Goal: Task Accomplishment & Management: Use online tool/utility

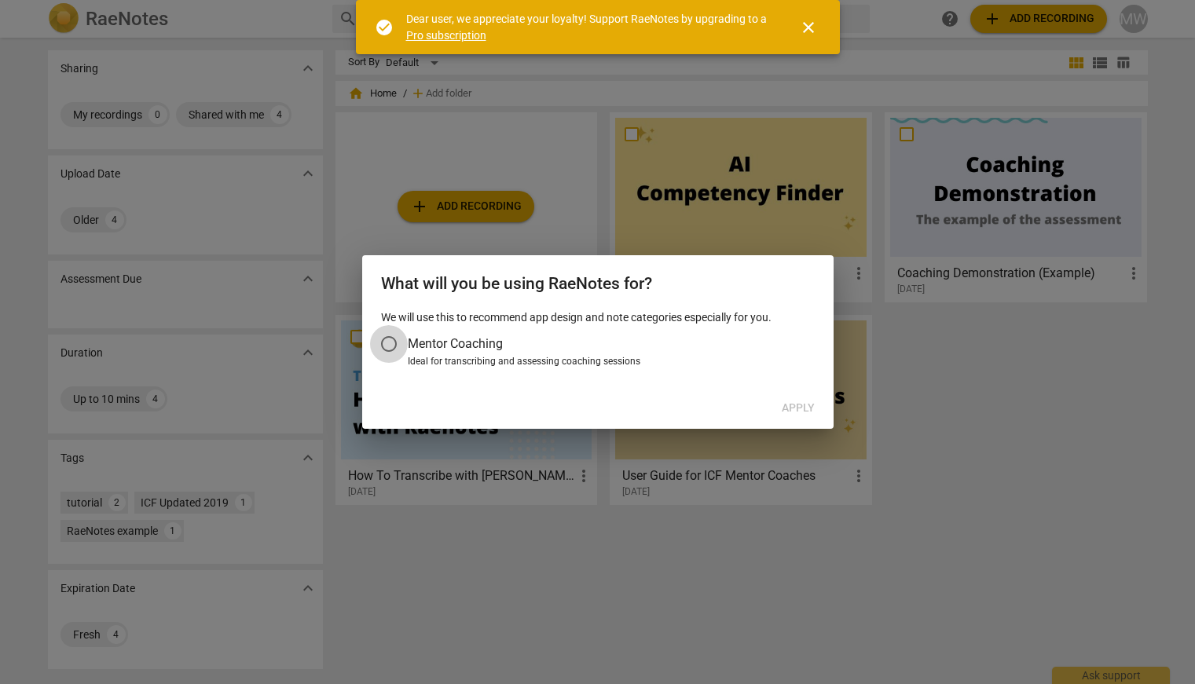
click at [387, 346] on input "Mentor Coaching" at bounding box center [389, 344] width 38 height 38
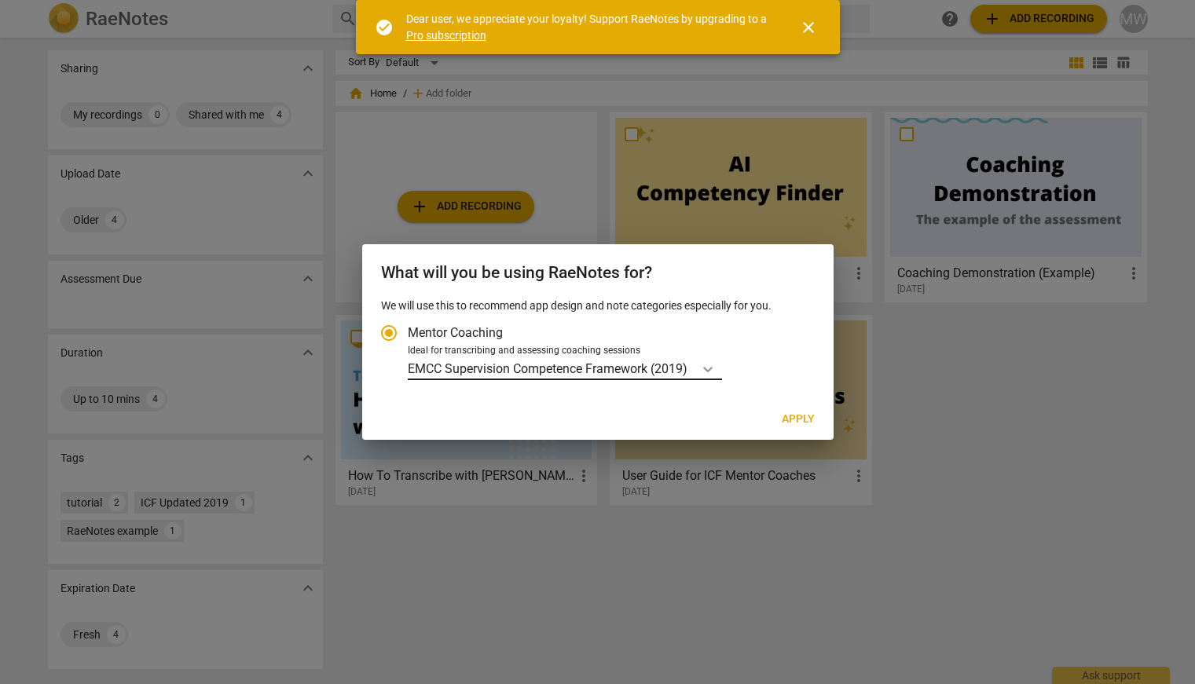
click at [707, 370] on icon "Account type" at bounding box center [708, 369] width 16 height 16
click at [0, 0] on input "Ideal for transcribing and assessing coaching sessions EMCC Supervision Compete…" at bounding box center [0, 0] width 0 height 0
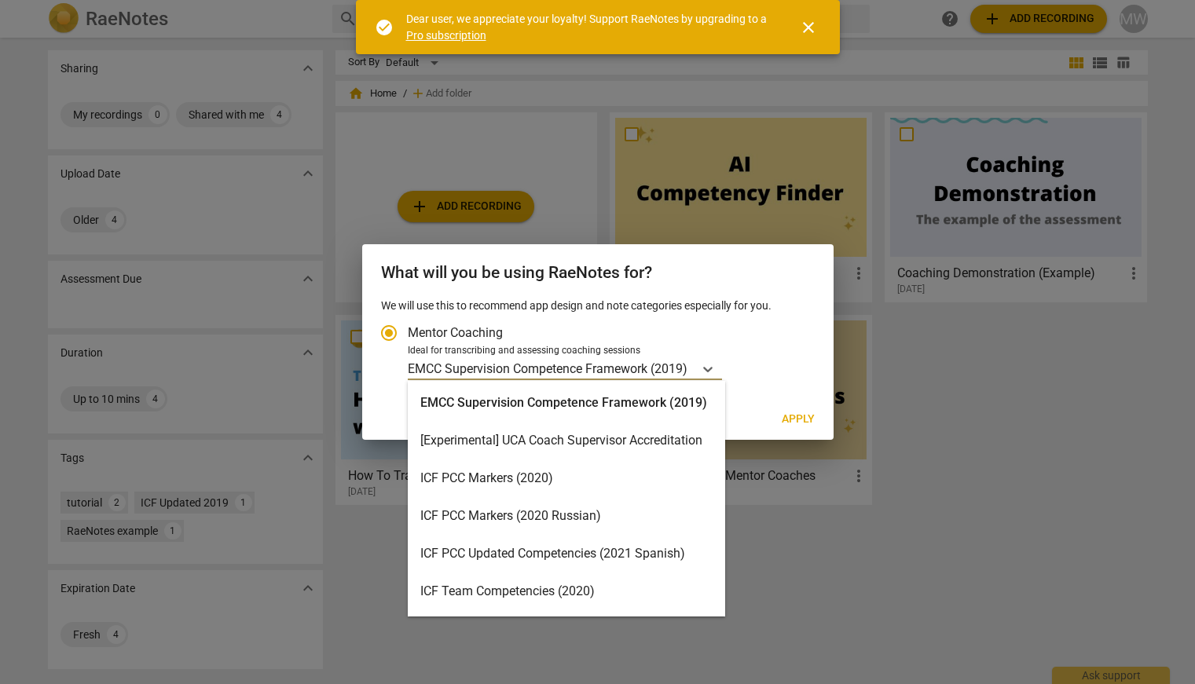
click at [672, 472] on div "ICF PCC Markers (2020)" at bounding box center [566, 479] width 317 height 38
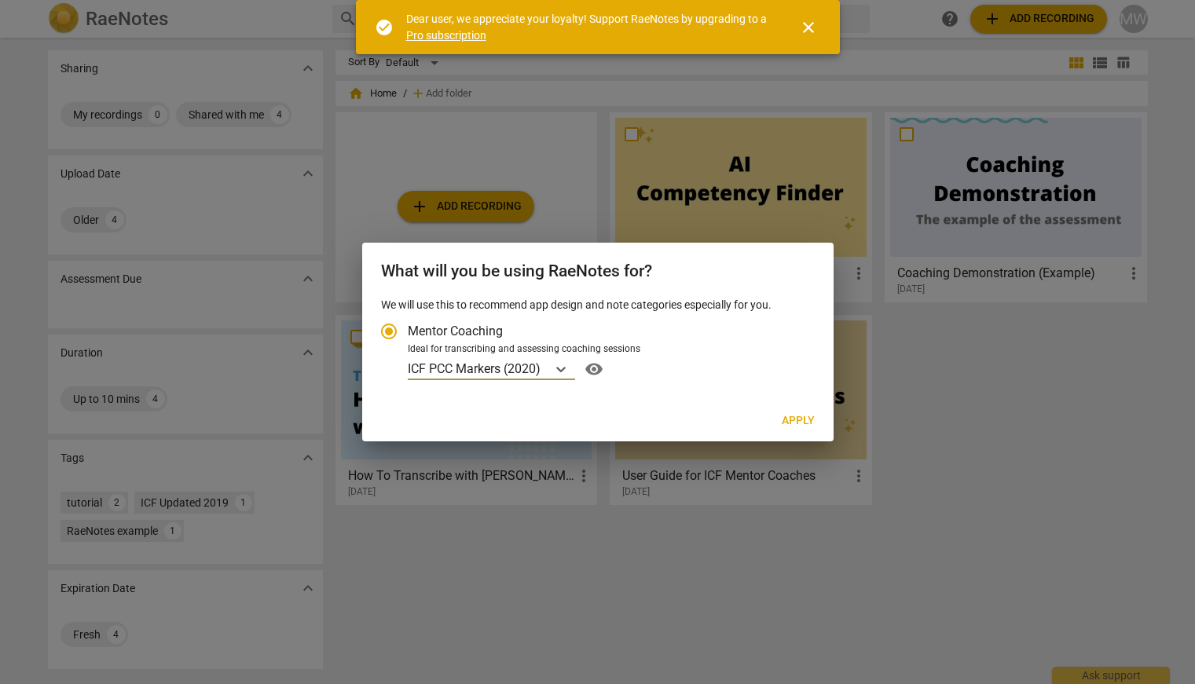
click at [805, 417] on span "Apply" at bounding box center [798, 421] width 33 height 16
radio input "false"
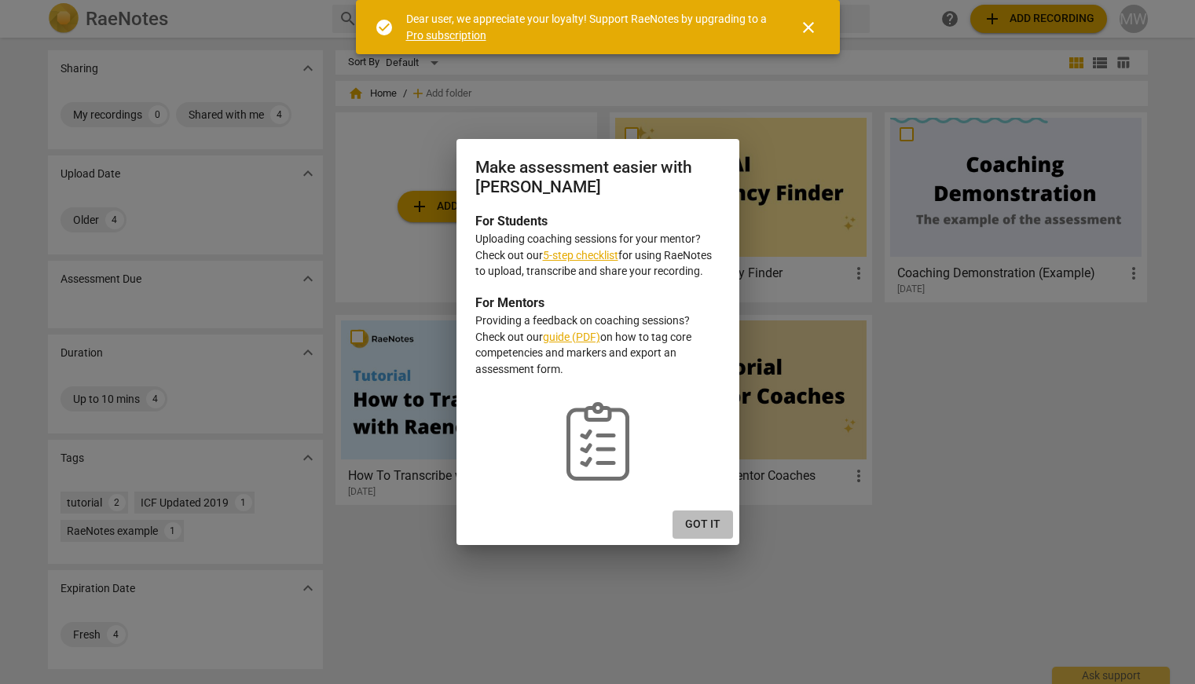
click at [709, 524] on span "Got it" at bounding box center [702, 525] width 35 height 16
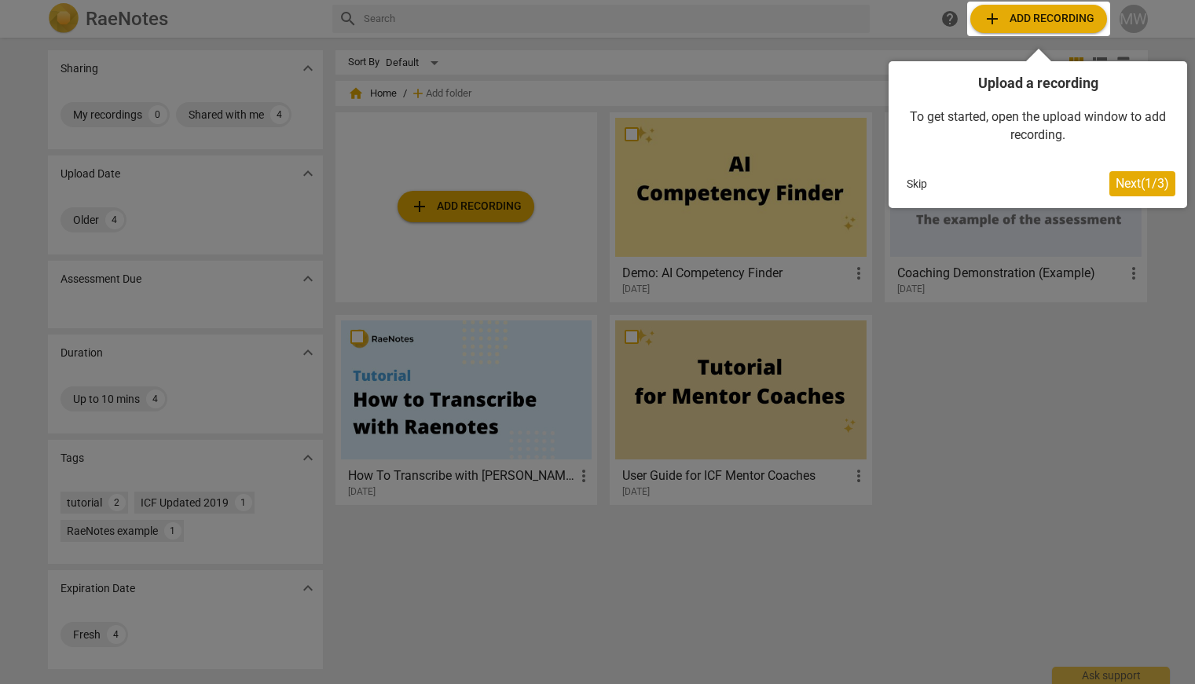
click at [1124, 183] on span "Next ( 1 / 3 )" at bounding box center [1142, 183] width 53 height 15
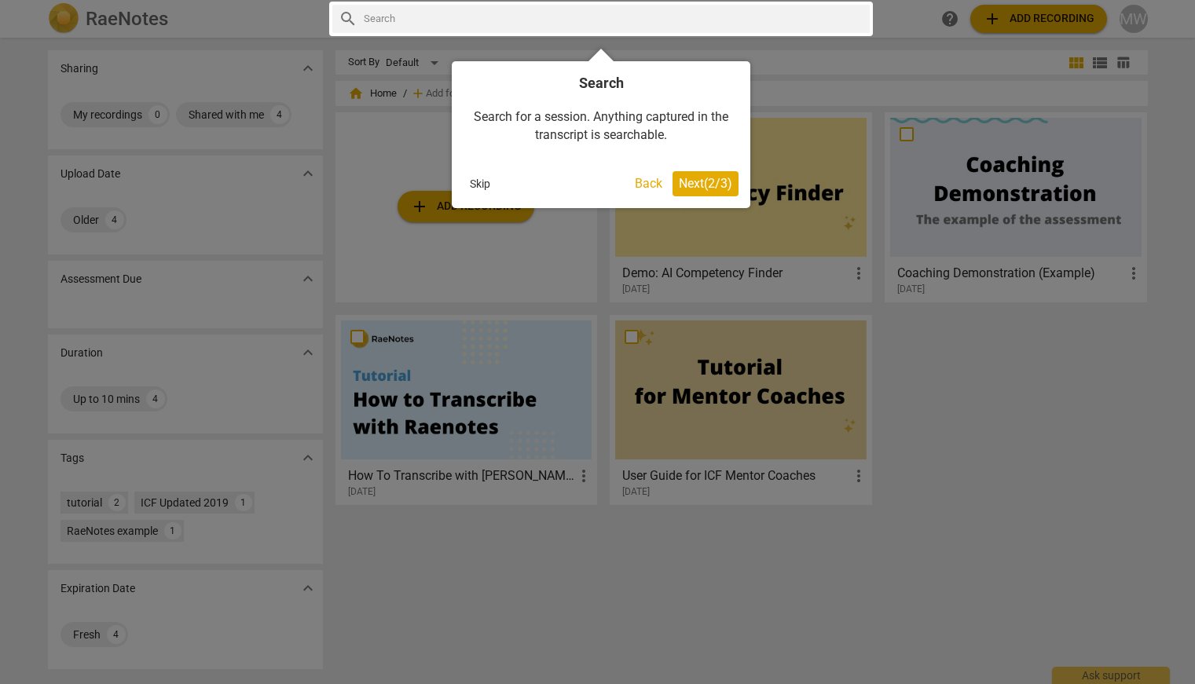
click at [716, 190] on span "Next ( 2 / 3 )" at bounding box center [705, 183] width 53 height 15
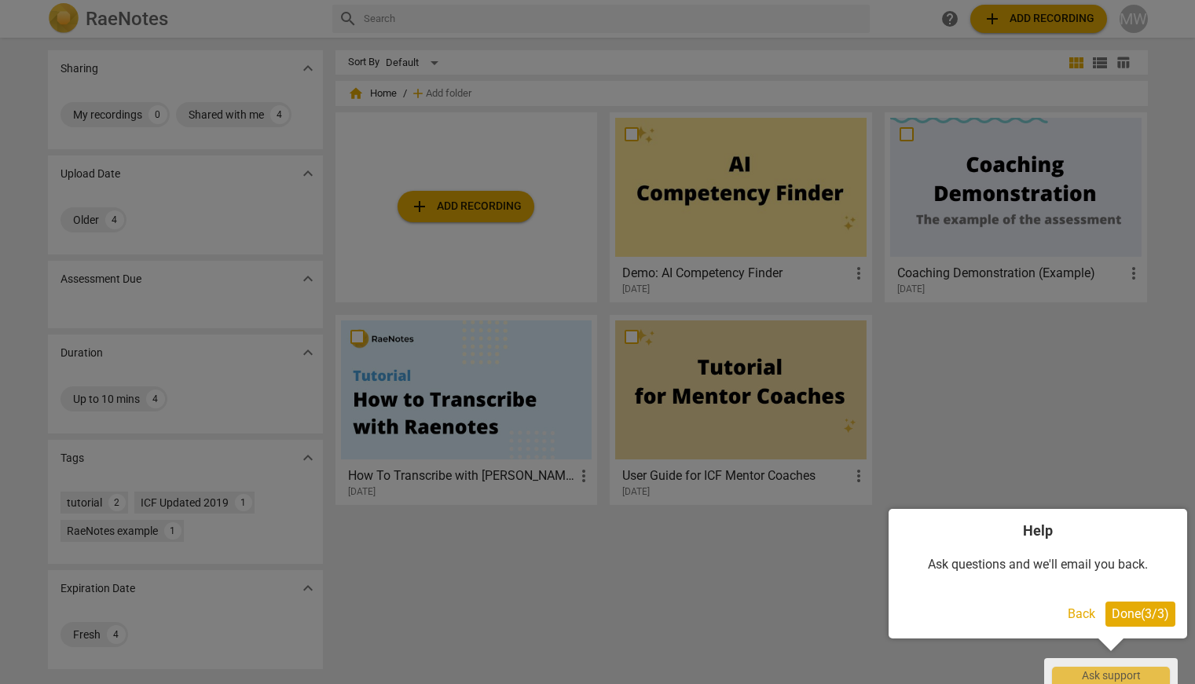
click at [1139, 615] on span "Done ( 3 / 3 )" at bounding box center [1140, 614] width 57 height 15
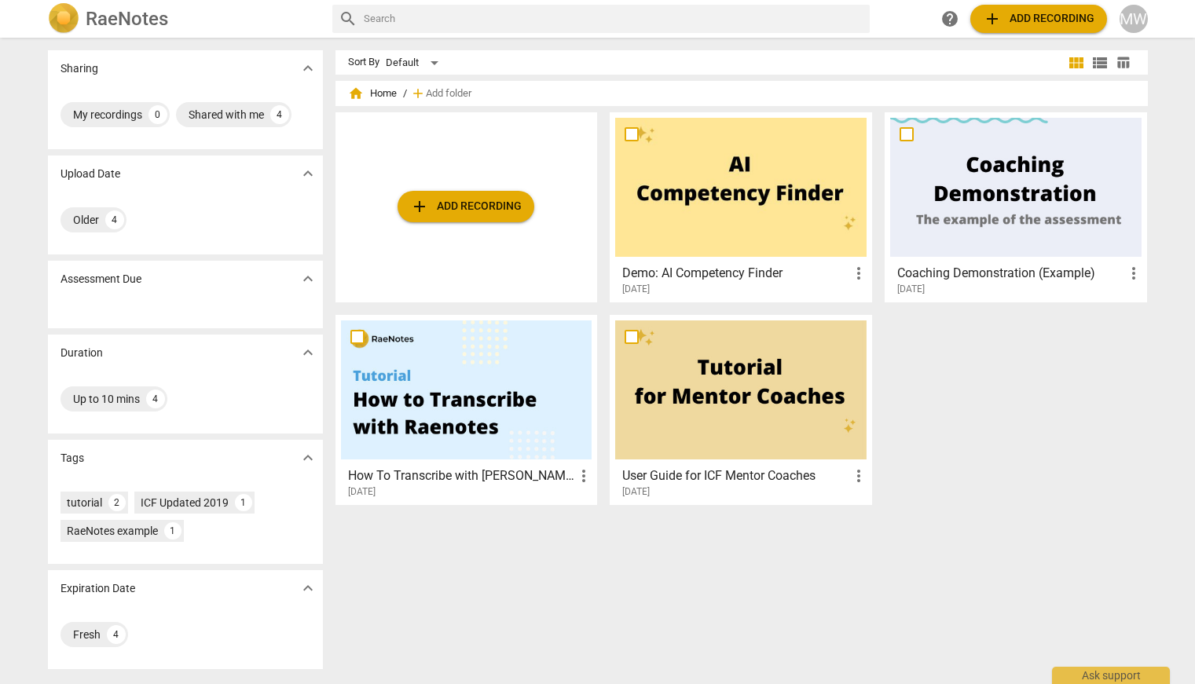
click at [1028, 19] on span "add Add recording" at bounding box center [1039, 18] width 112 height 19
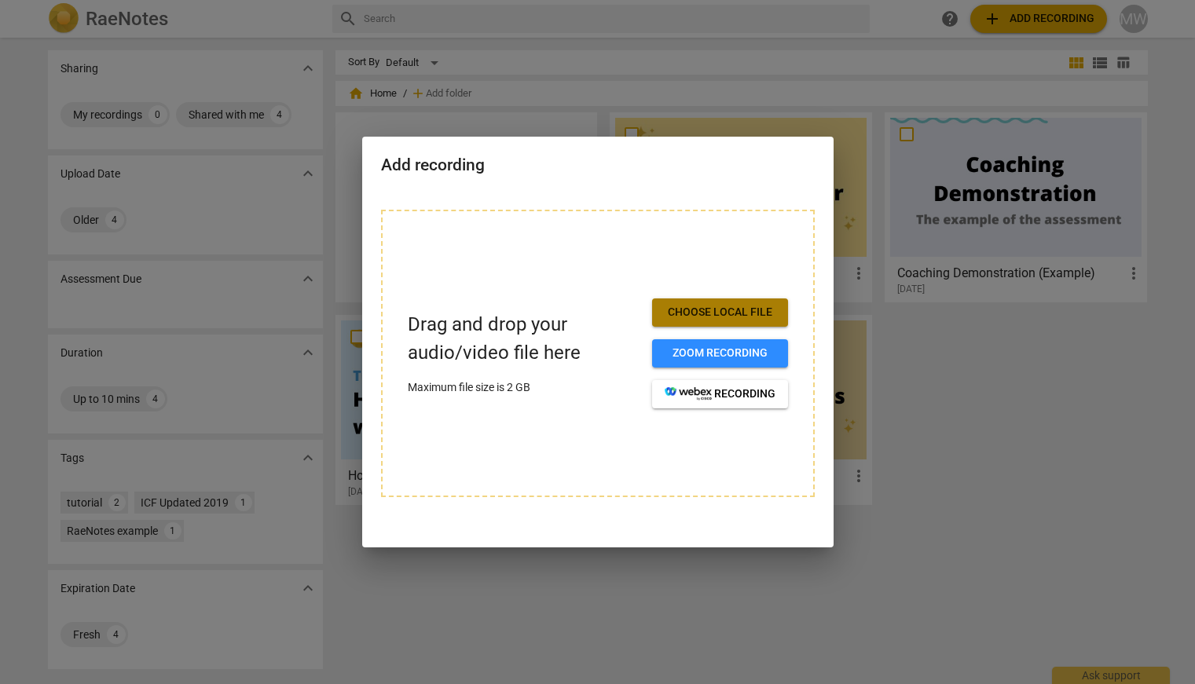
click at [711, 320] on span "Choose local file" at bounding box center [720, 313] width 111 height 16
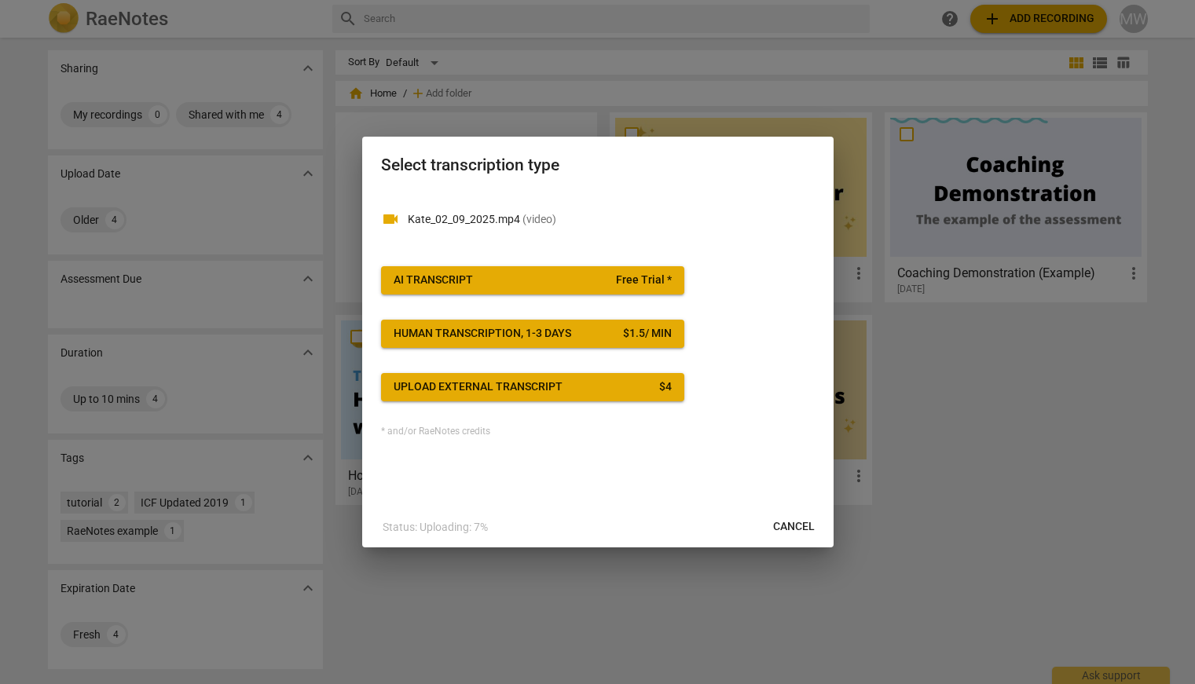
click at [579, 274] on span "AI Transcript Free Trial *" at bounding box center [533, 281] width 278 height 16
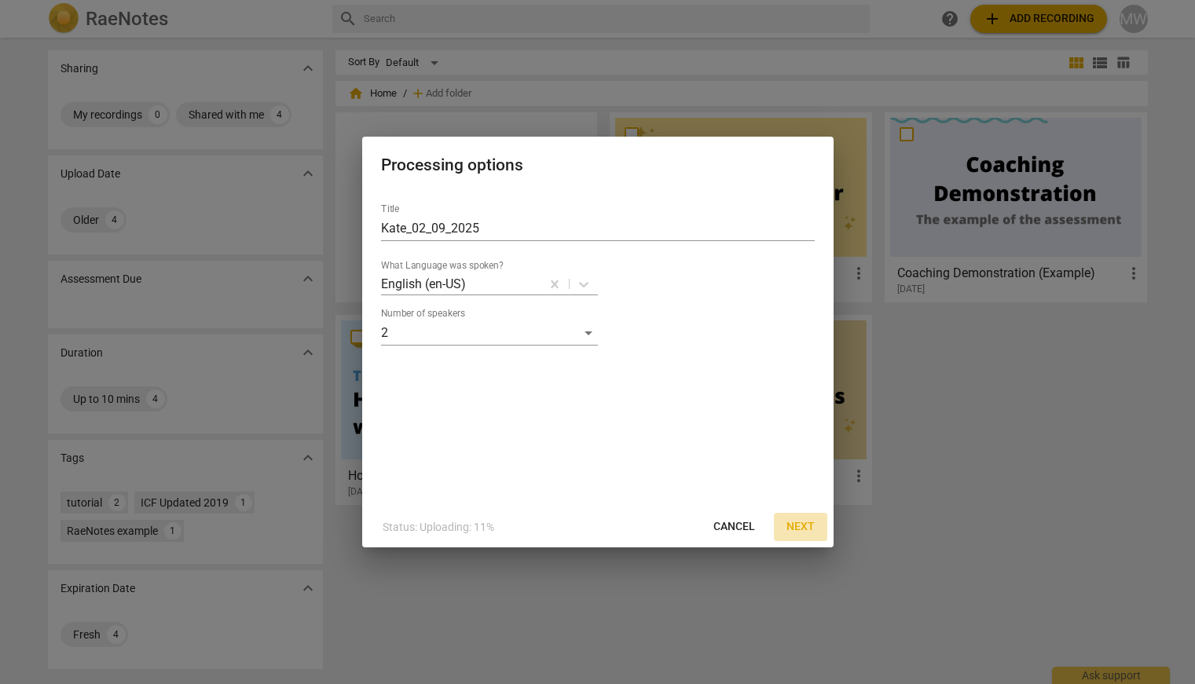
click at [805, 531] on span "Next" at bounding box center [800, 527] width 28 height 16
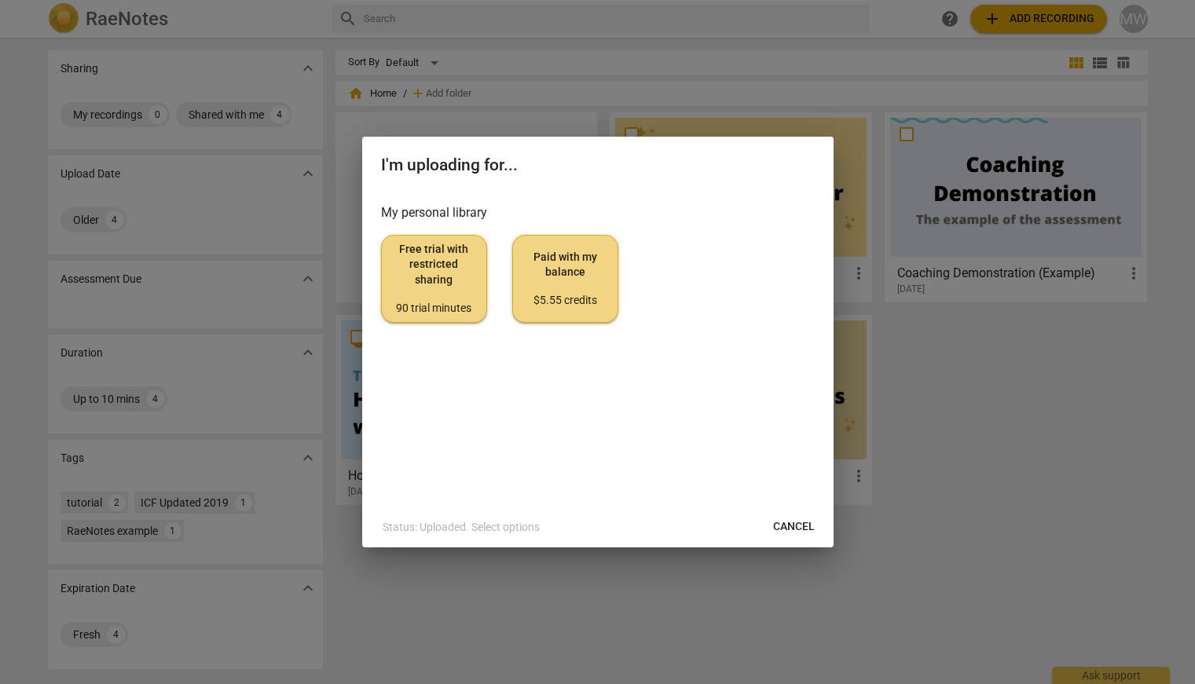
click at [434, 305] on div "90 trial minutes" at bounding box center [433, 309] width 79 height 16
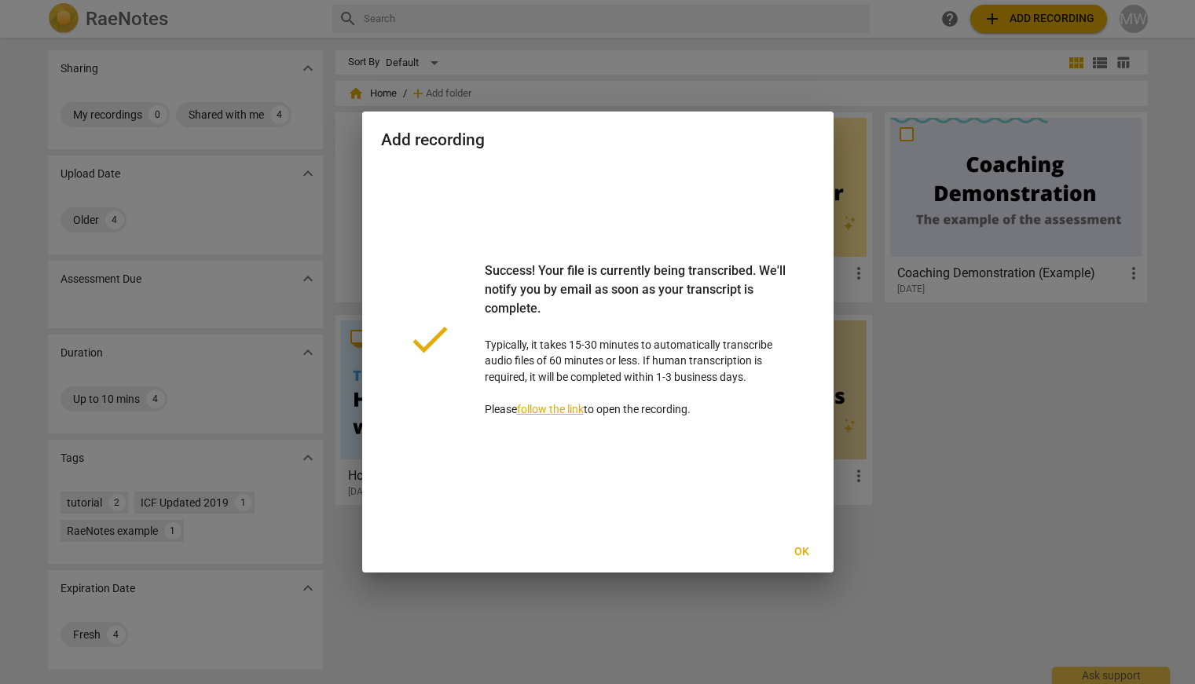
click at [802, 552] on span "Ok" at bounding box center [802, 552] width 25 height 16
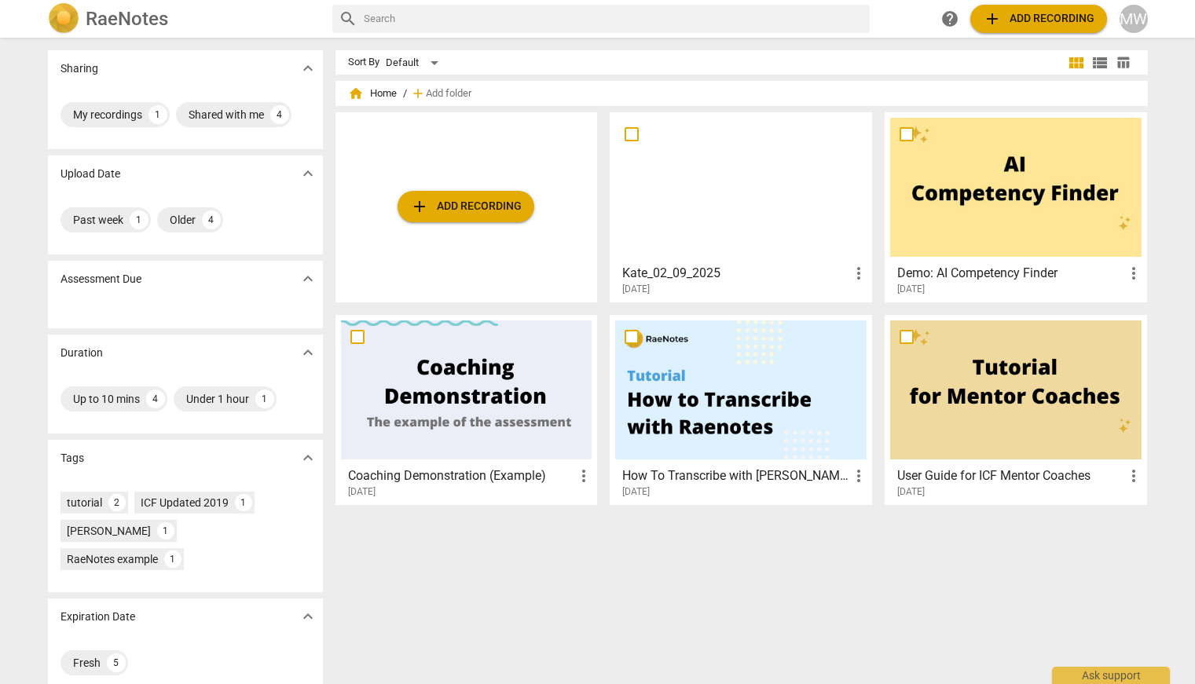
click at [740, 244] on div at bounding box center [740, 187] width 251 height 139
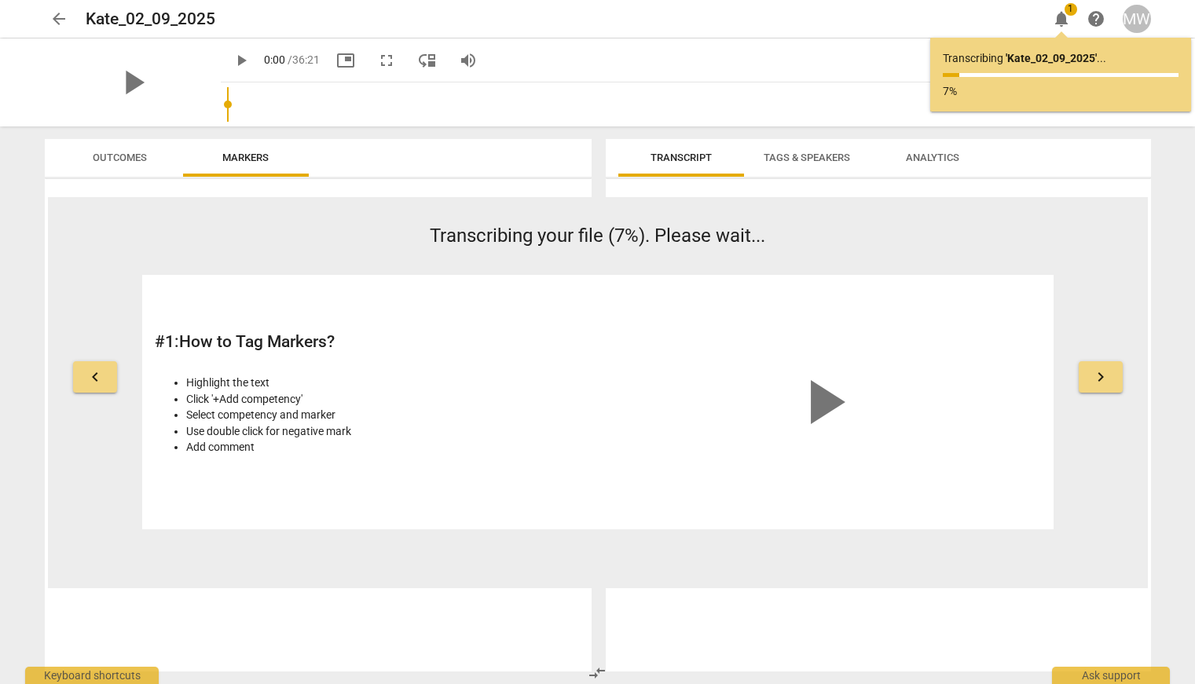
click at [59, 16] on span "arrow_back" at bounding box center [58, 18] width 19 height 19
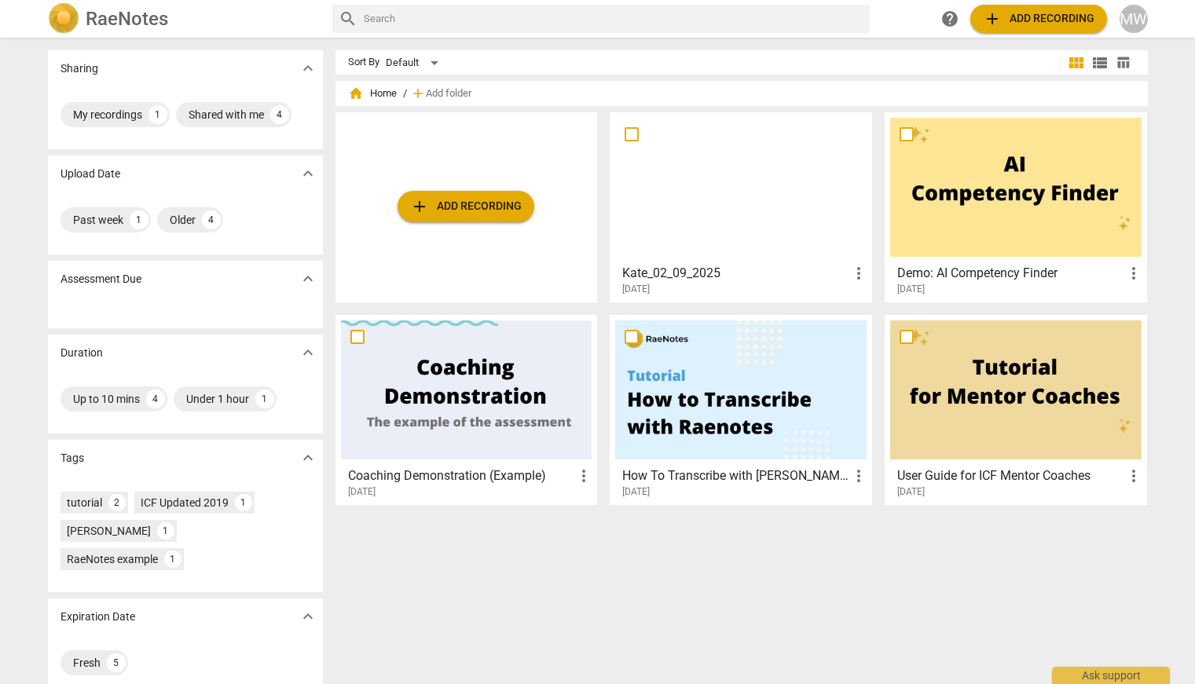
click at [1009, 217] on div at bounding box center [1015, 187] width 251 height 139
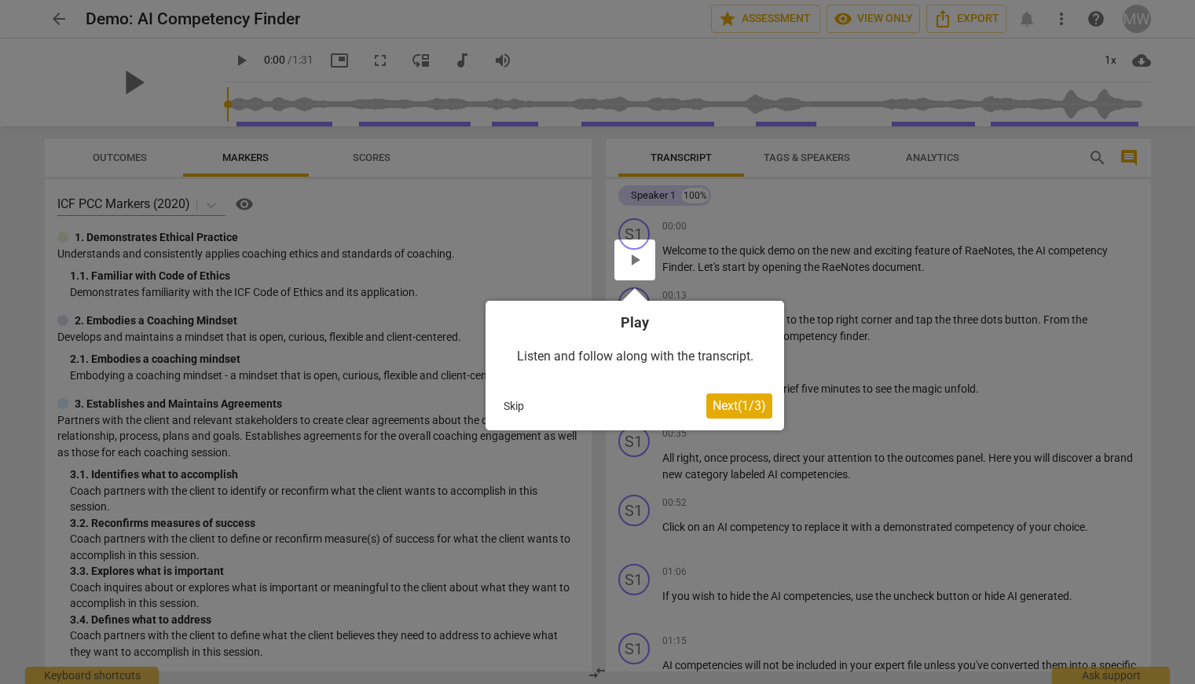
click at [632, 258] on div at bounding box center [634, 260] width 41 height 41
click at [734, 403] on span "Next ( 1 / 3 )" at bounding box center [739, 405] width 53 height 15
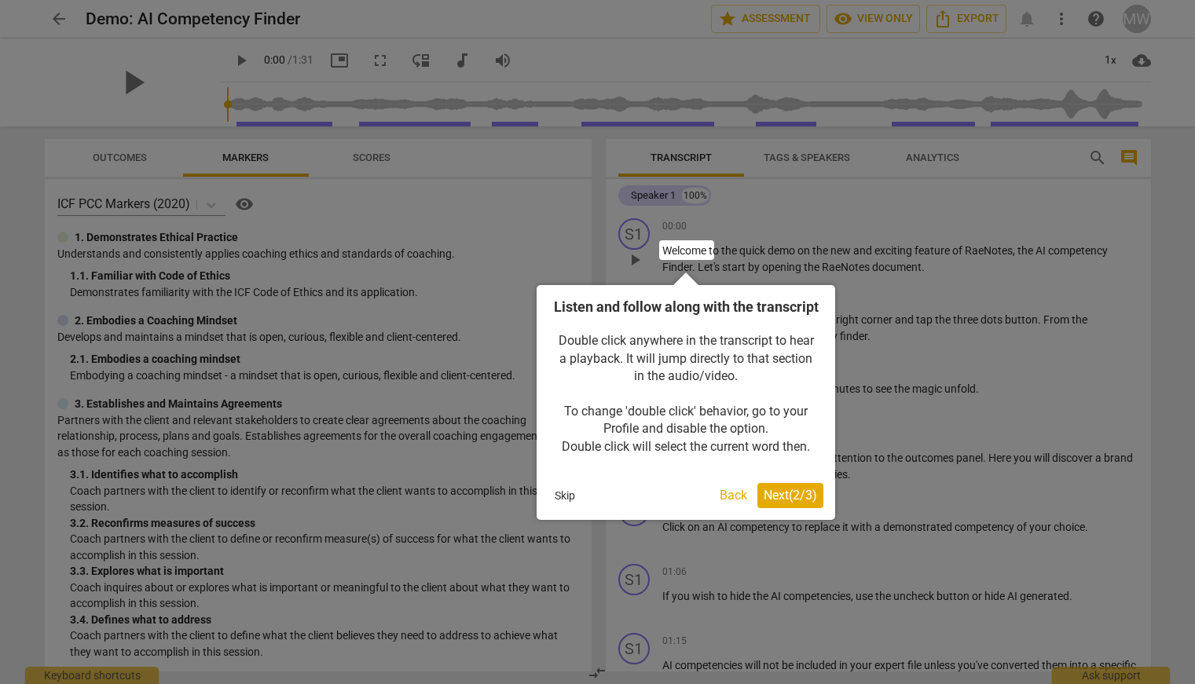
click at [782, 503] on span "Next ( 2 / 3 )" at bounding box center [790, 495] width 53 height 15
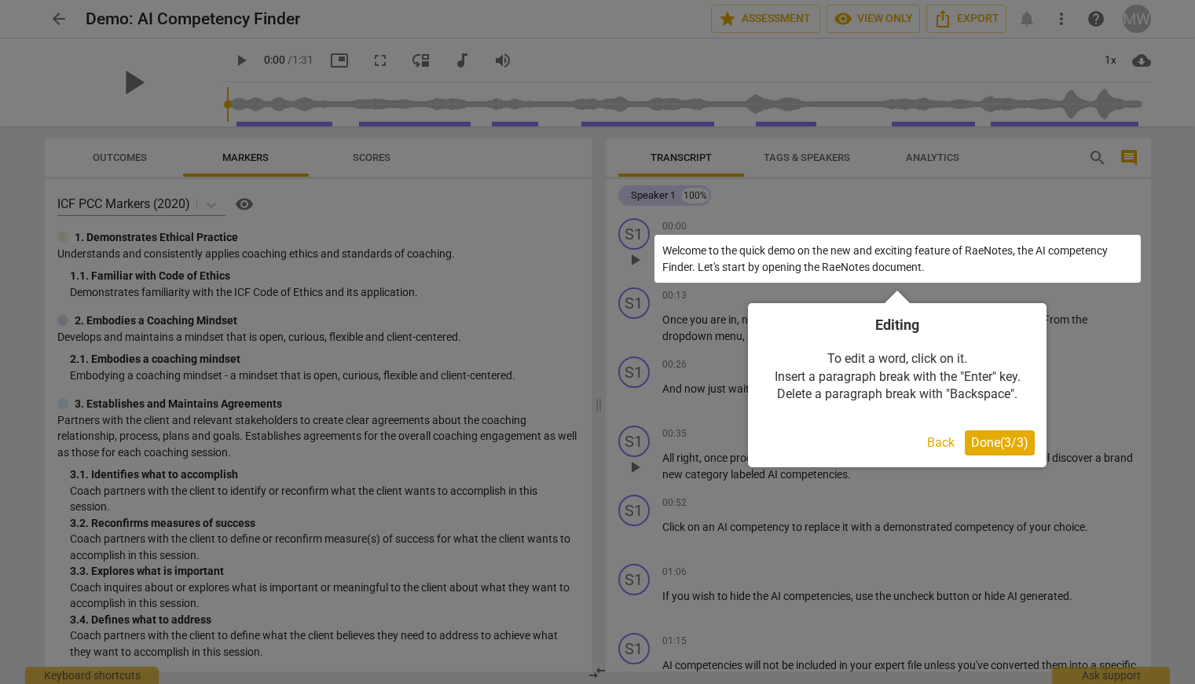
click at [996, 444] on span "Done ( 3 / 3 )" at bounding box center [999, 442] width 57 height 15
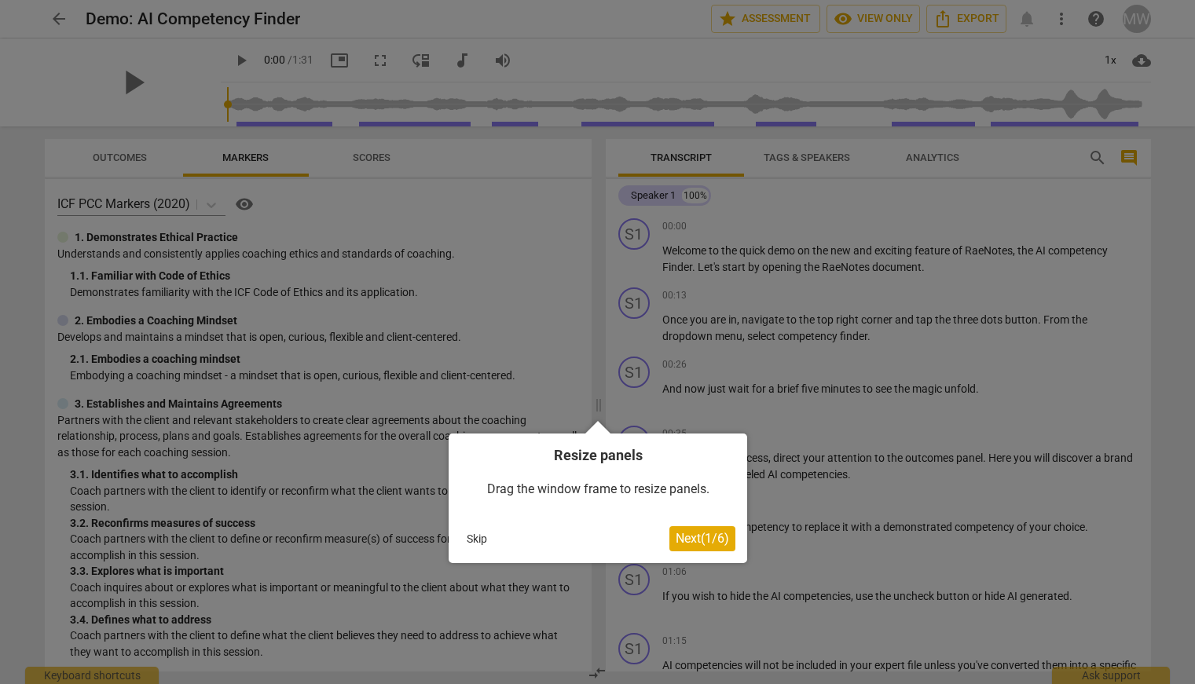
click at [704, 537] on span "Next ( 1 / 6 )" at bounding box center [702, 538] width 53 height 15
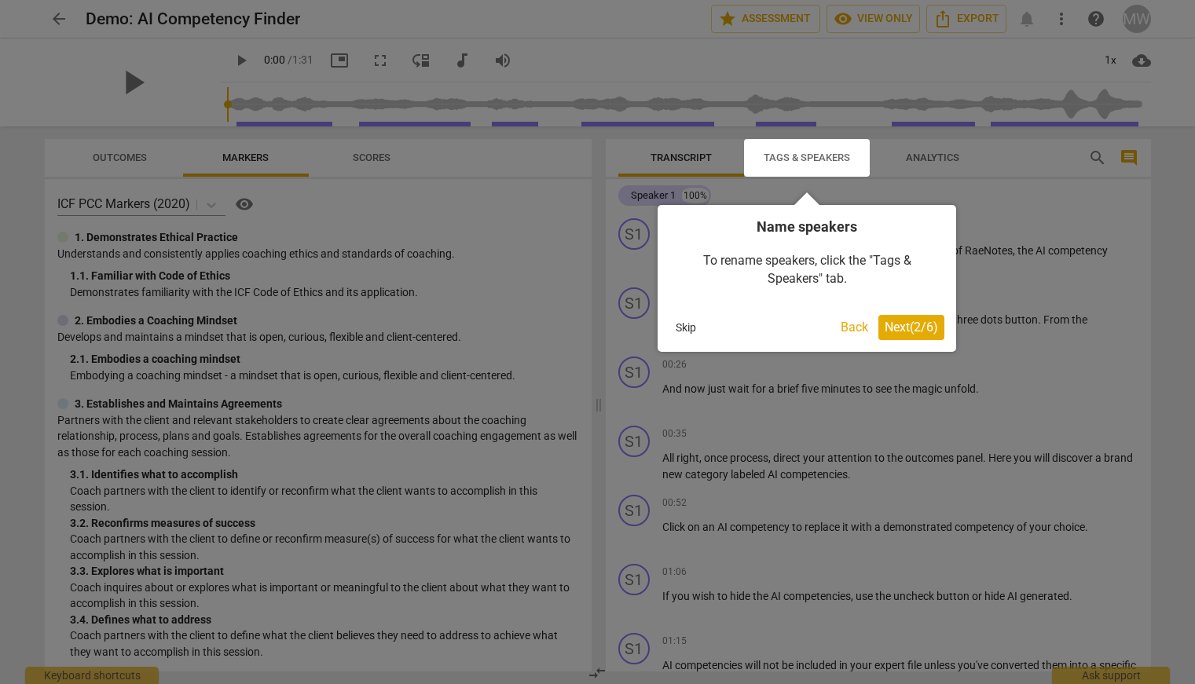
click at [930, 328] on span "Next ( 2 / 6 )" at bounding box center [911, 327] width 53 height 15
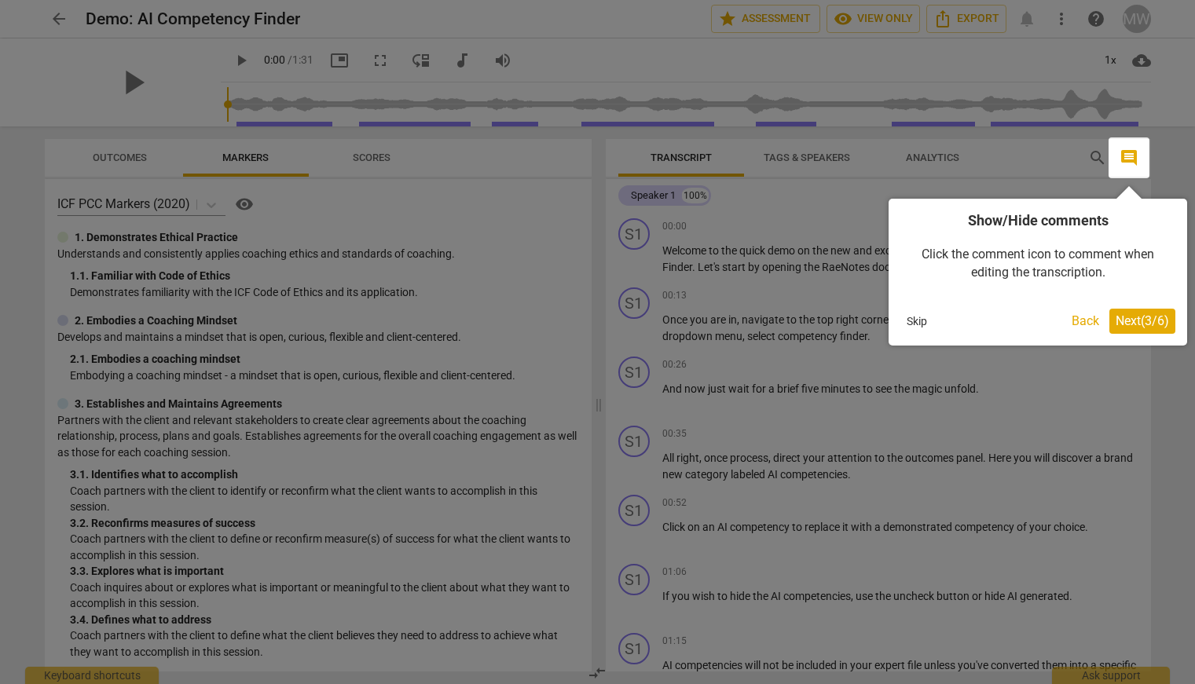
click at [1161, 331] on button "Next ( 3 / 6 )" at bounding box center [1142, 321] width 66 height 25
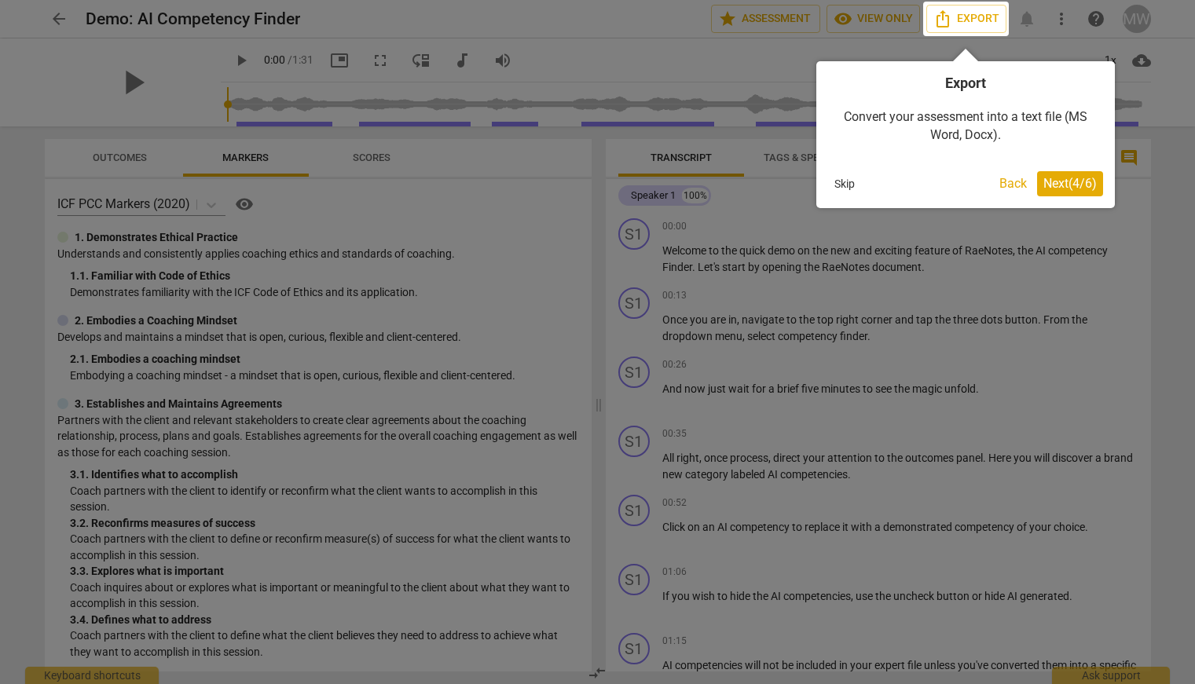
click at [1071, 187] on span "Next ( 4 / 6 )" at bounding box center [1069, 183] width 53 height 15
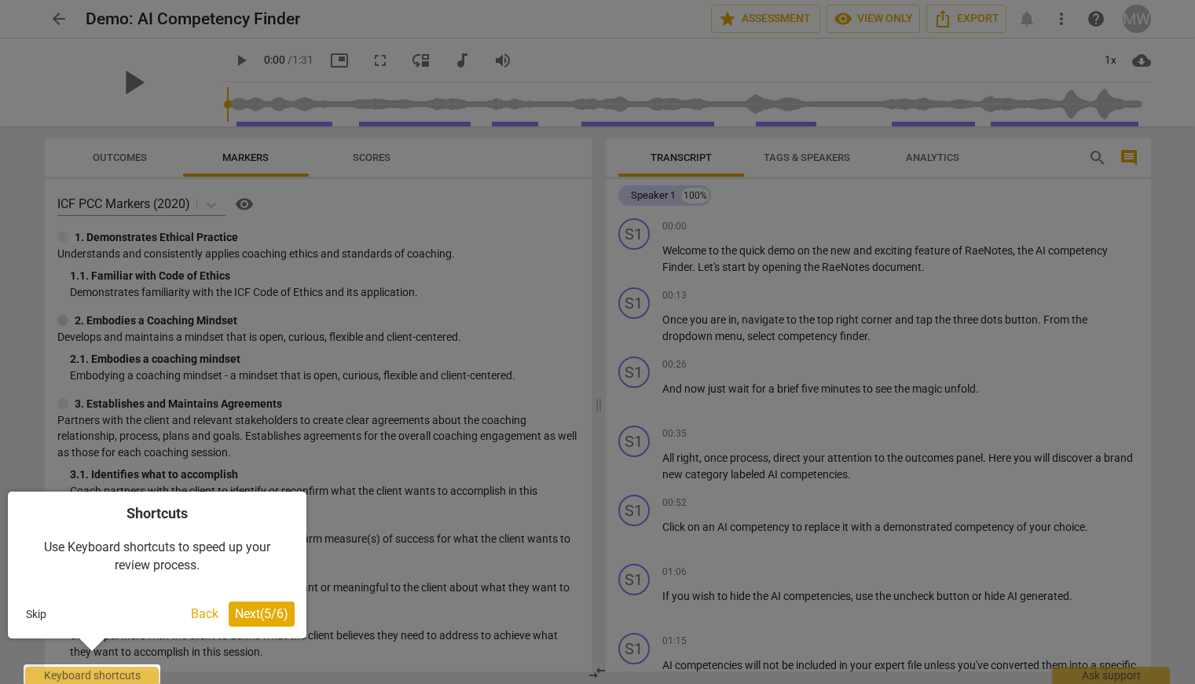
click at [251, 616] on span "Next ( 5 / 6 )" at bounding box center [261, 614] width 53 height 15
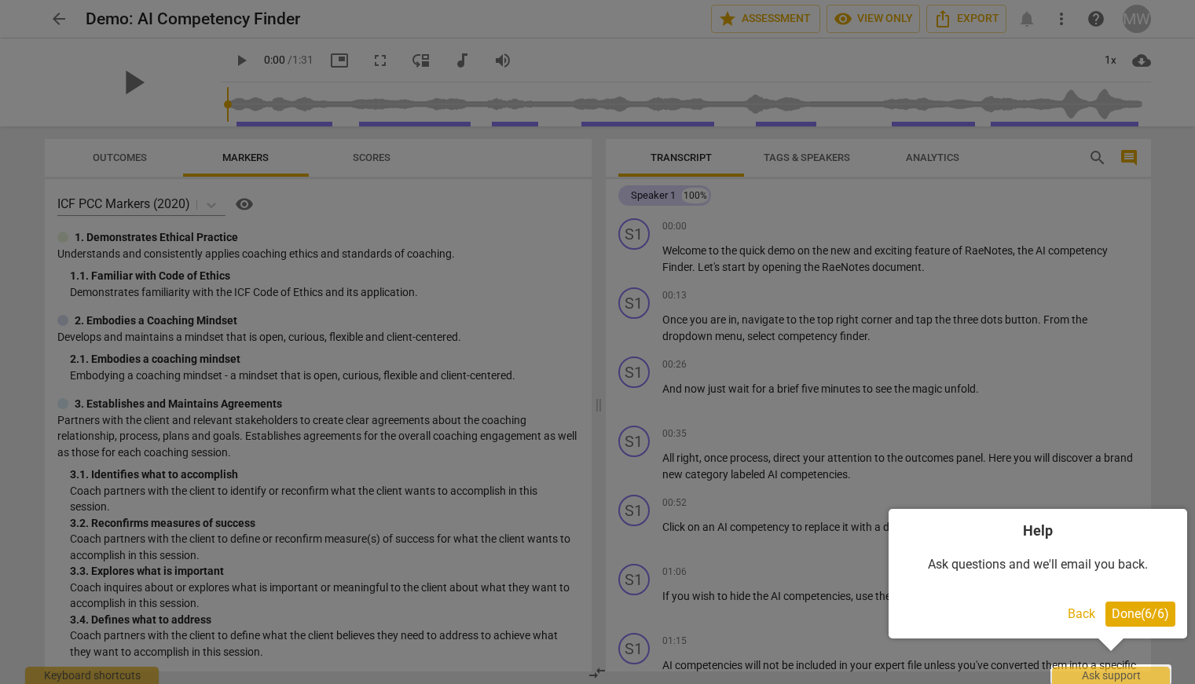
click at [1116, 618] on span "Done ( 6 / 6 )" at bounding box center [1140, 614] width 57 height 15
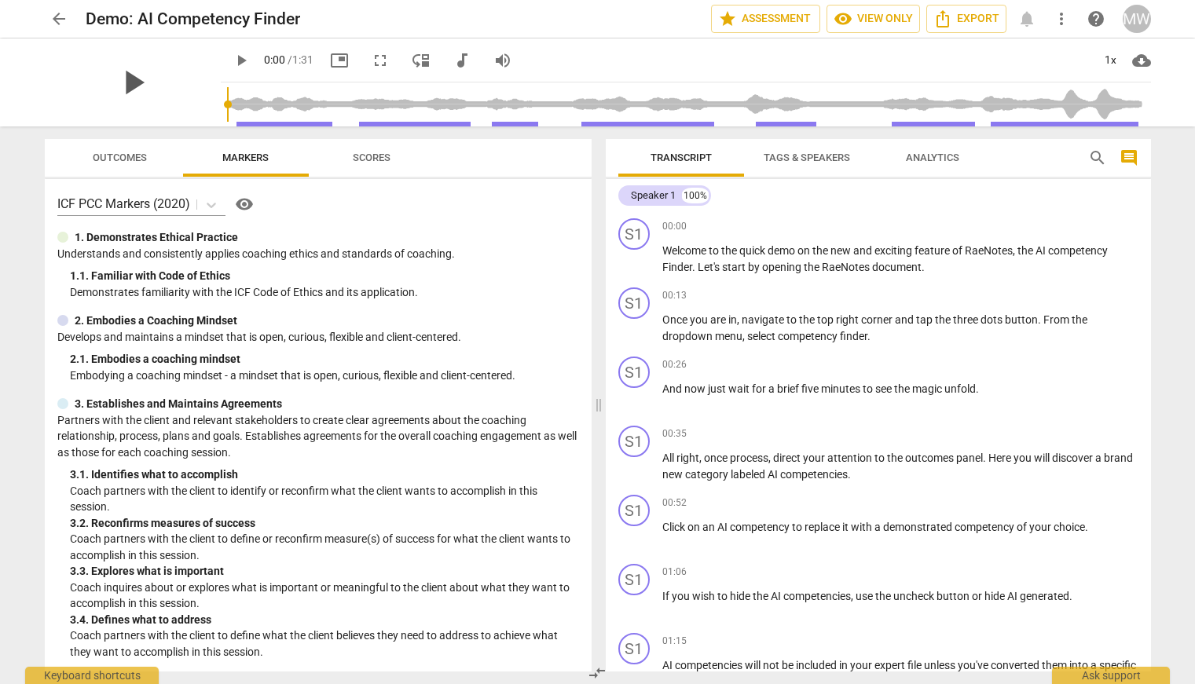
click at [128, 77] on span "play_arrow" at bounding box center [132, 82] width 41 height 41
click at [95, 162] on span "Outcomes" at bounding box center [120, 158] width 54 height 12
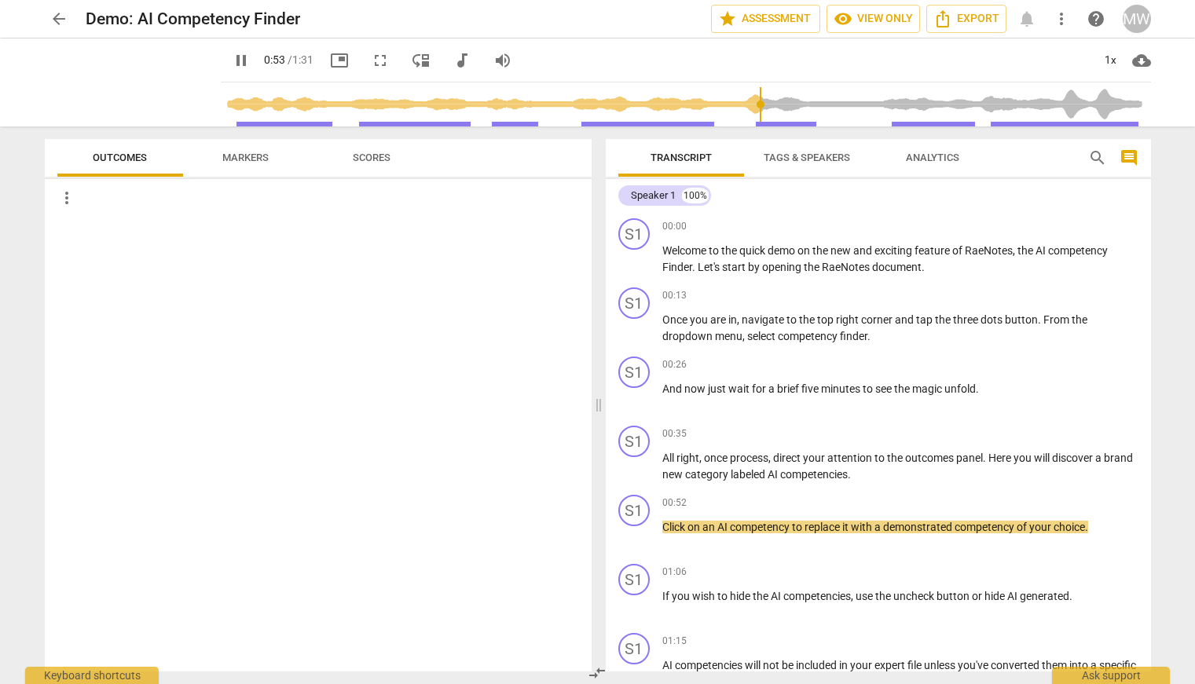
click at [336, 59] on span "picture_in_picture" at bounding box center [339, 60] width 19 height 19
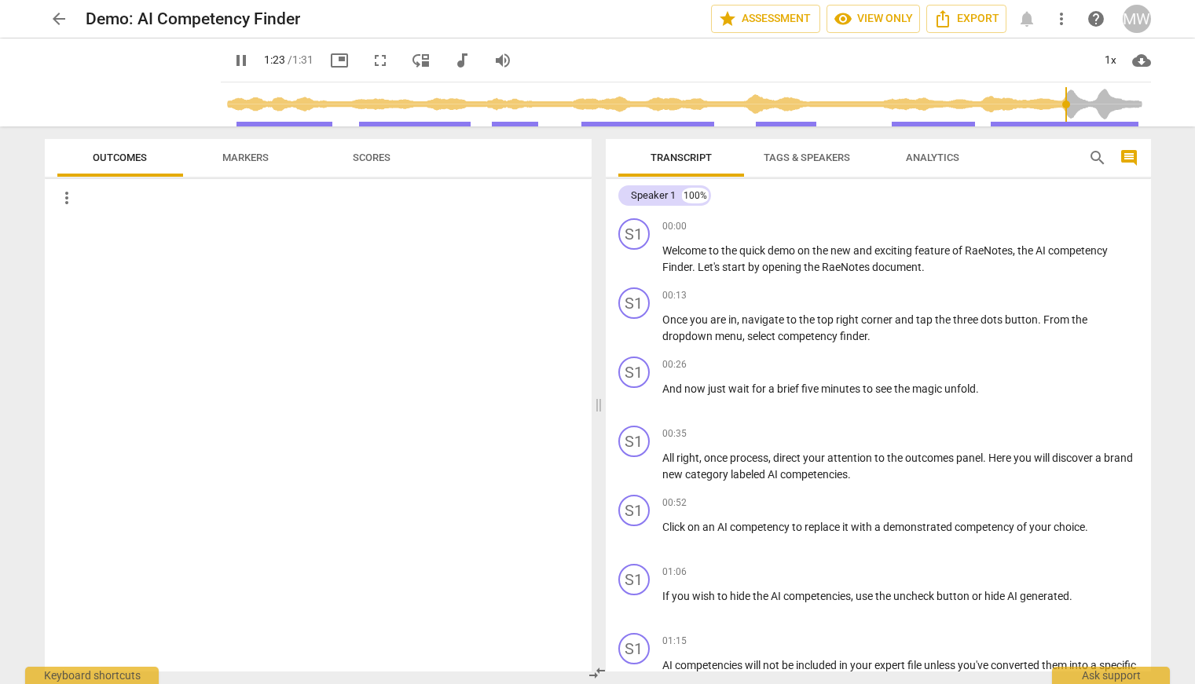
scroll to position [99, 0]
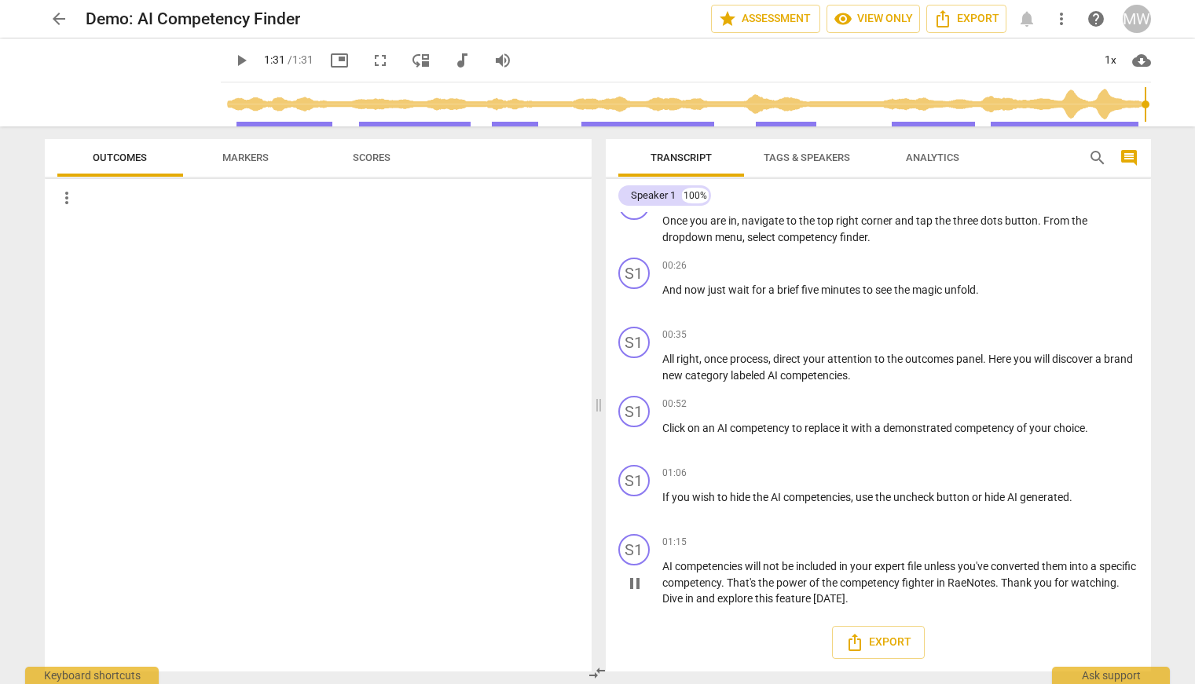
type input "91"
click at [61, 16] on span "arrow_back" at bounding box center [58, 18] width 19 height 19
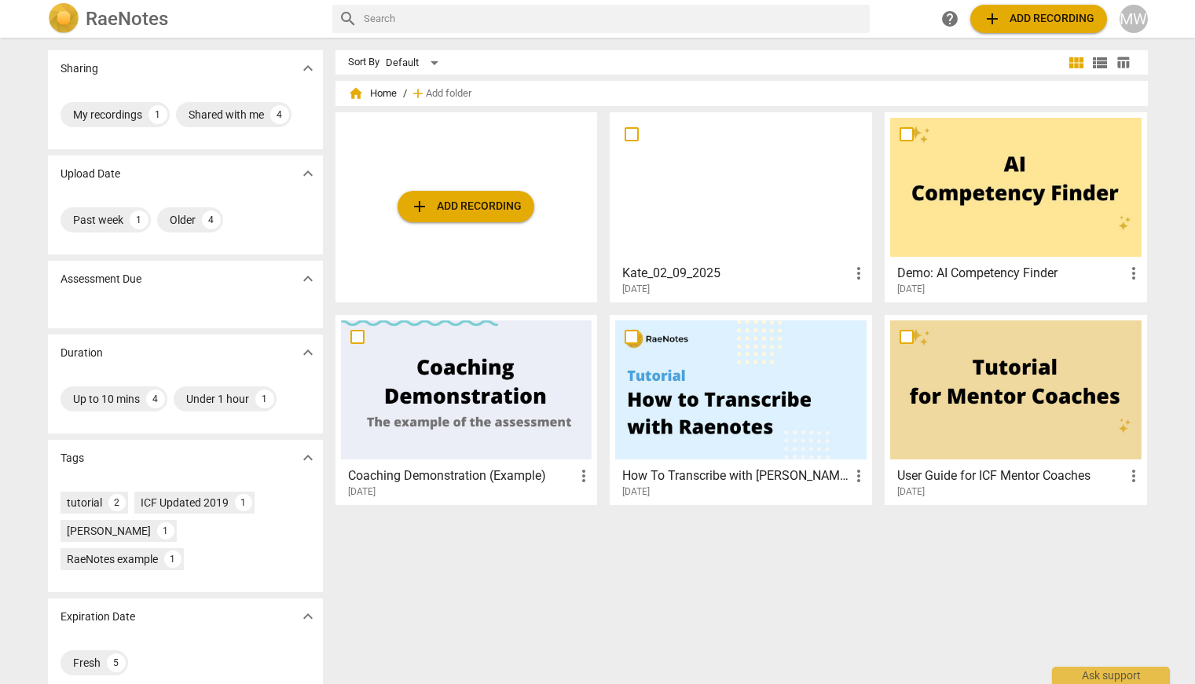
click at [446, 424] on div at bounding box center [466, 390] width 251 height 139
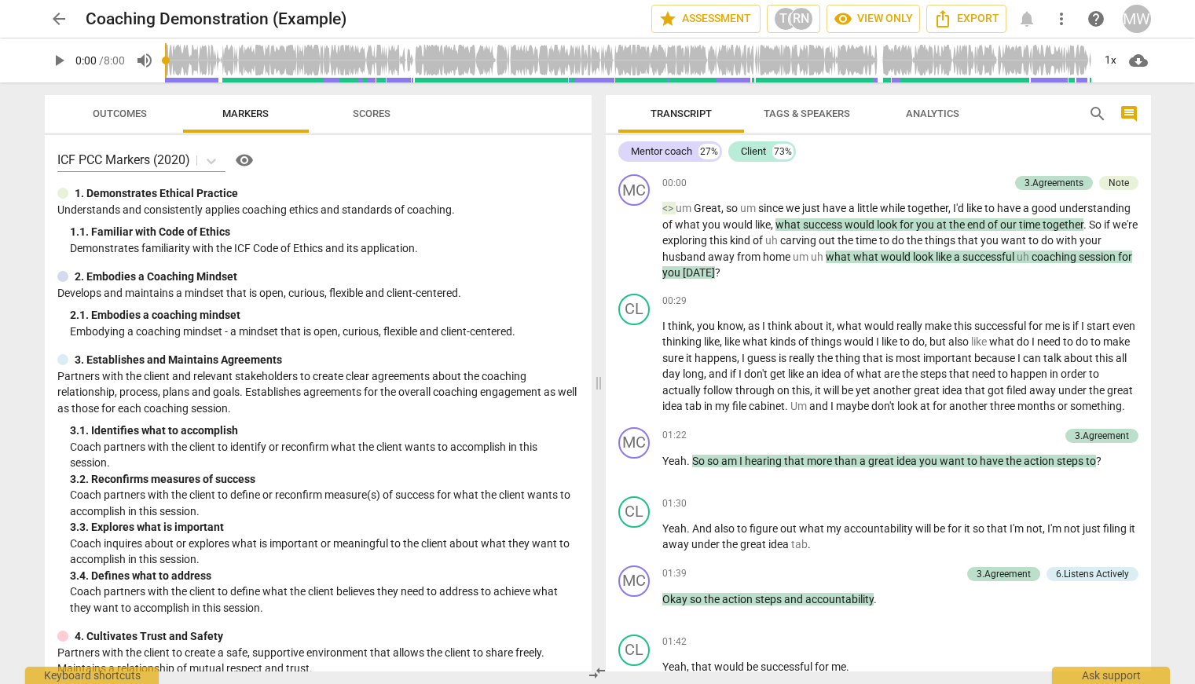
click at [54, 54] on span "play_arrow" at bounding box center [58, 60] width 19 height 19
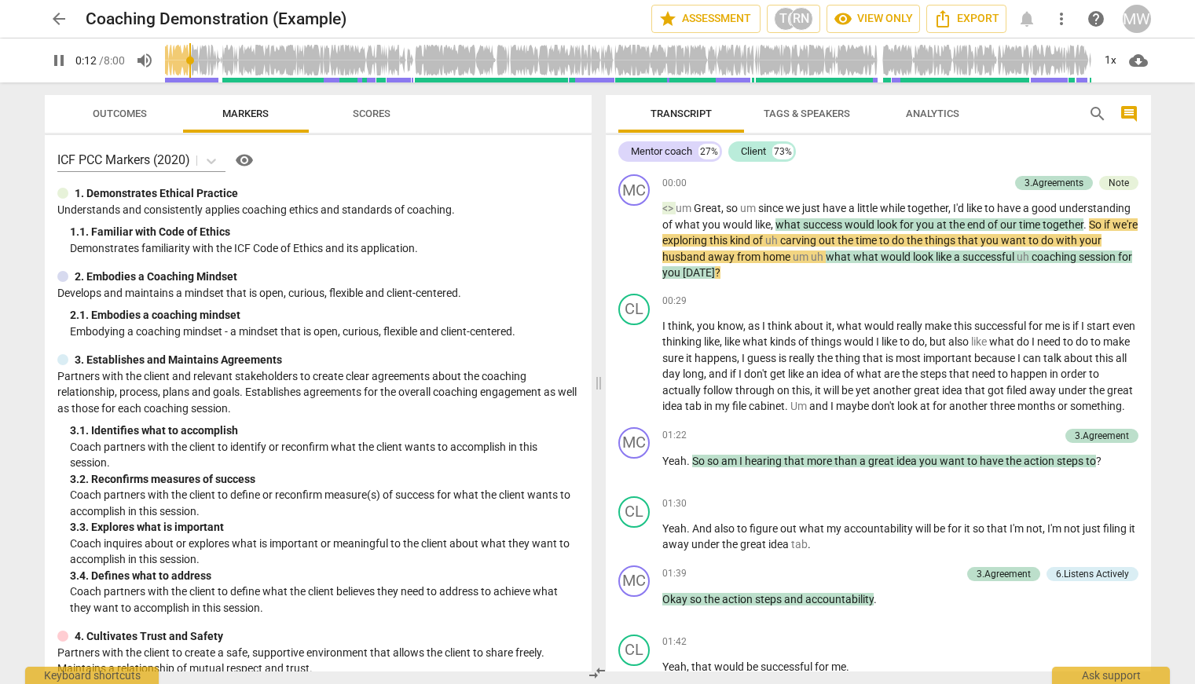
click at [78, 105] on span "Outcomes" at bounding box center [120, 114] width 92 height 21
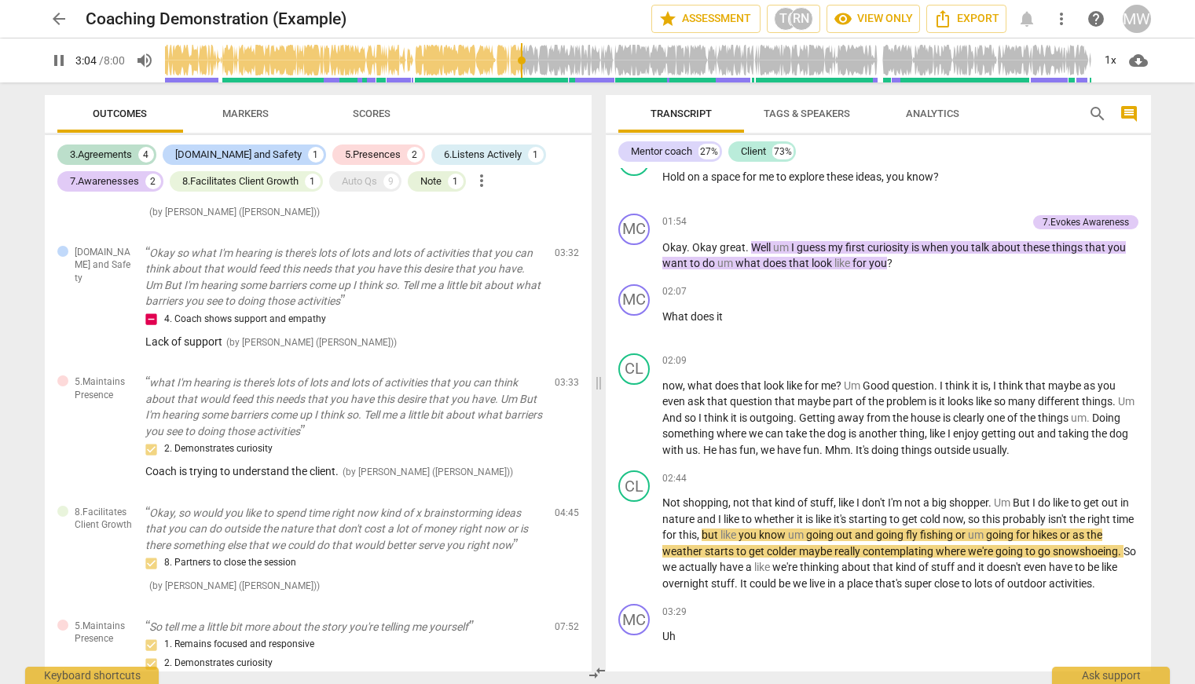
scroll to position [685, 0]
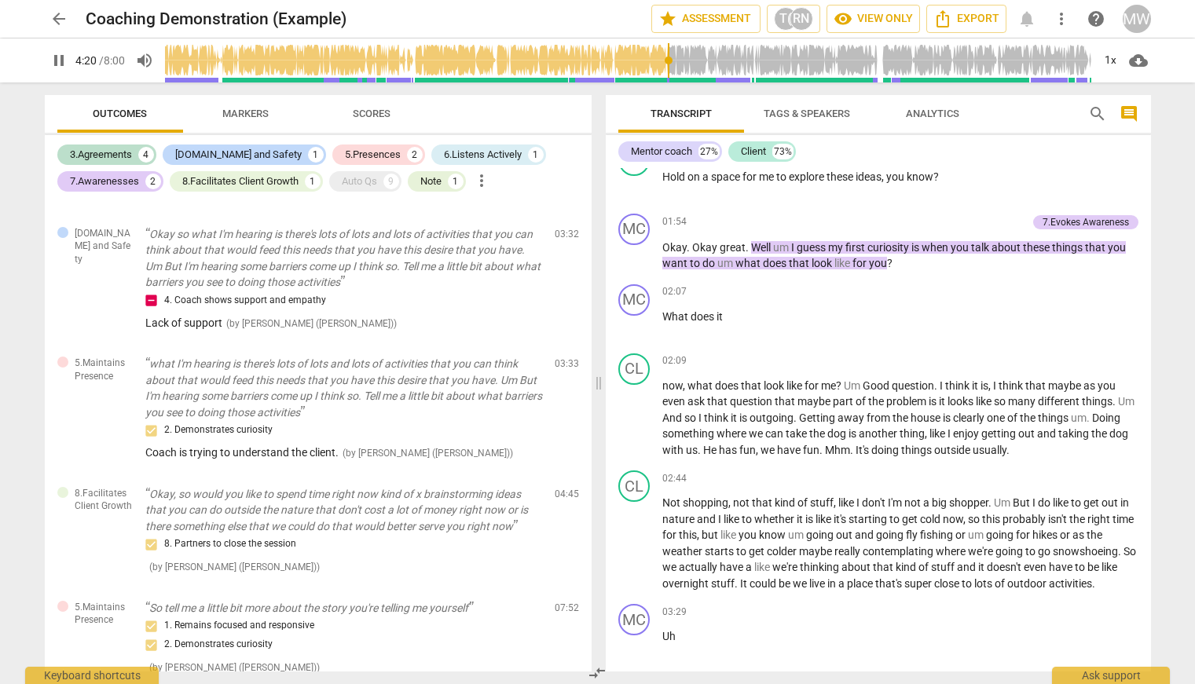
click at [55, 57] on span "pause" at bounding box center [58, 60] width 19 height 19
type input "261"
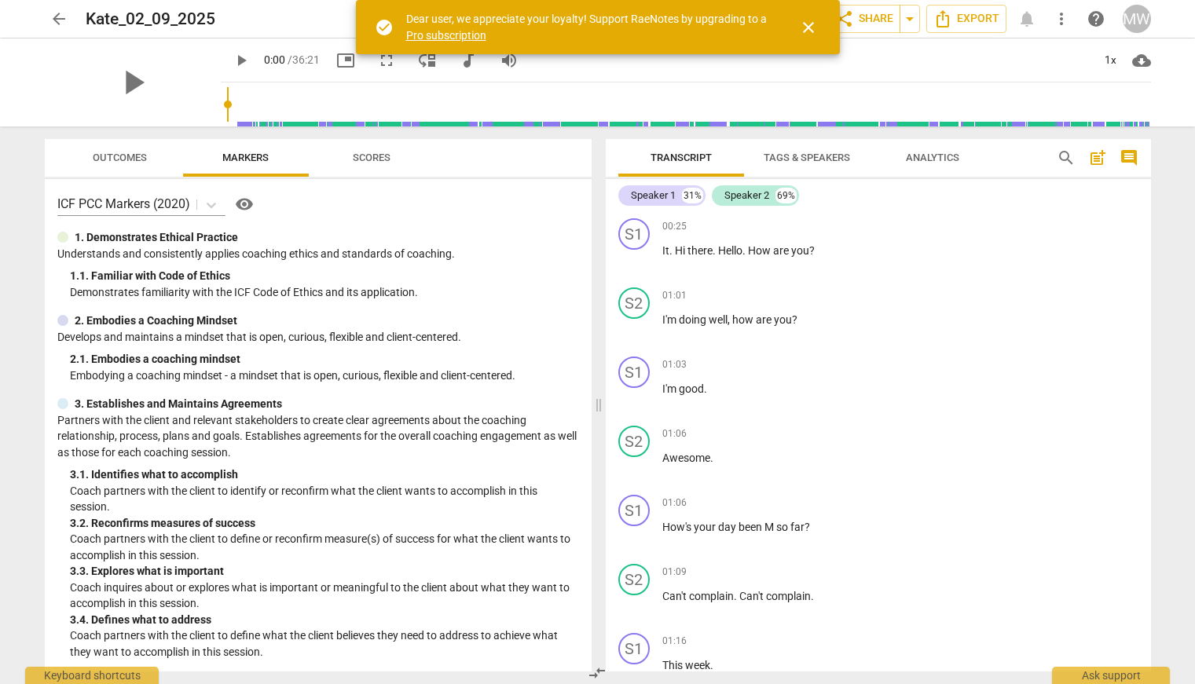
click at [130, 159] on span "Outcomes" at bounding box center [120, 158] width 54 height 12
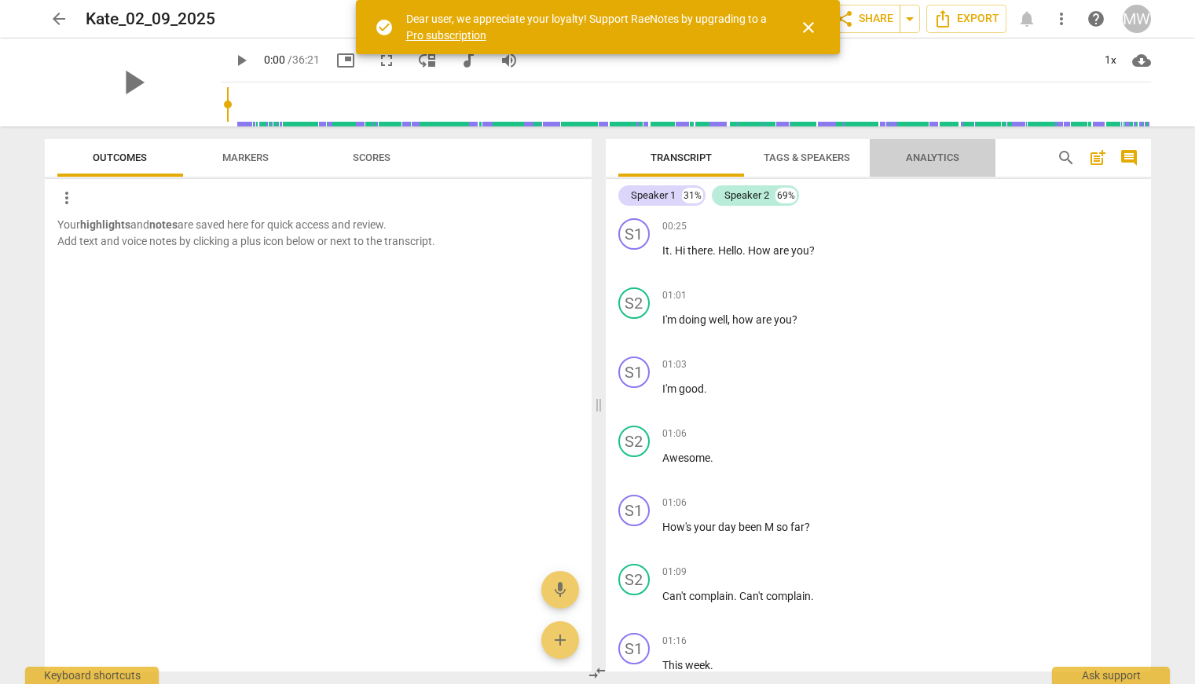
click at [939, 154] on span "Analytics" at bounding box center [932, 158] width 53 height 12
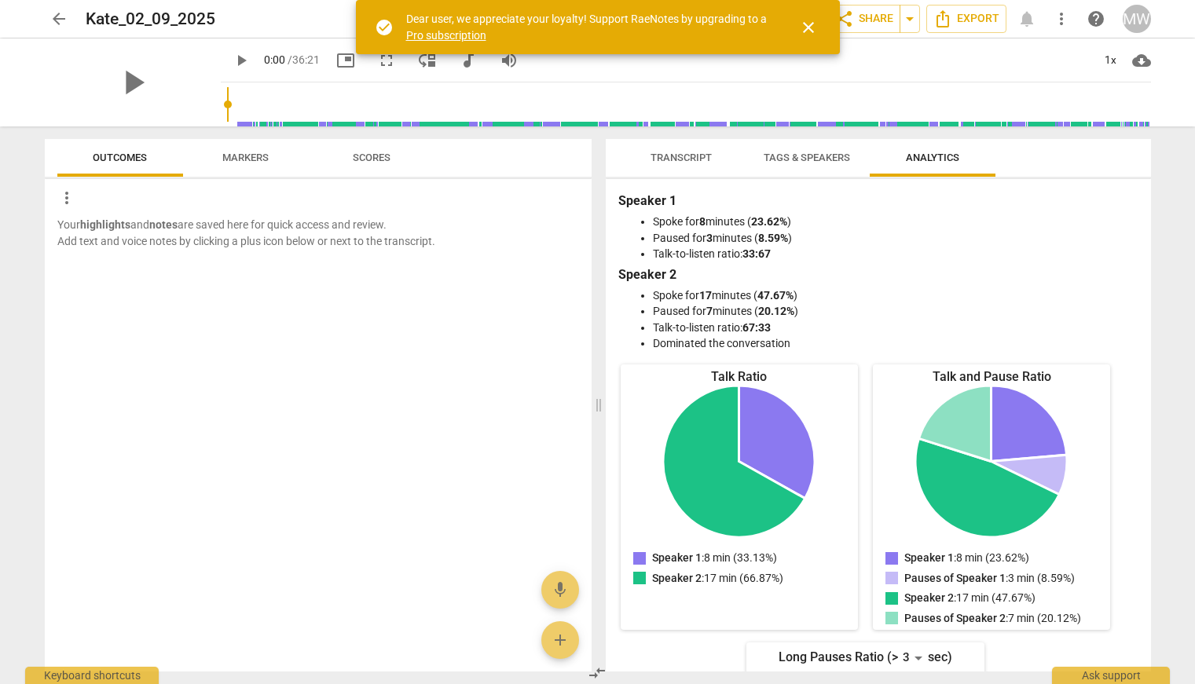
click at [232, 60] on span "play_arrow" at bounding box center [241, 60] width 19 height 19
click at [704, 159] on span "Transcript" at bounding box center [681, 158] width 61 height 12
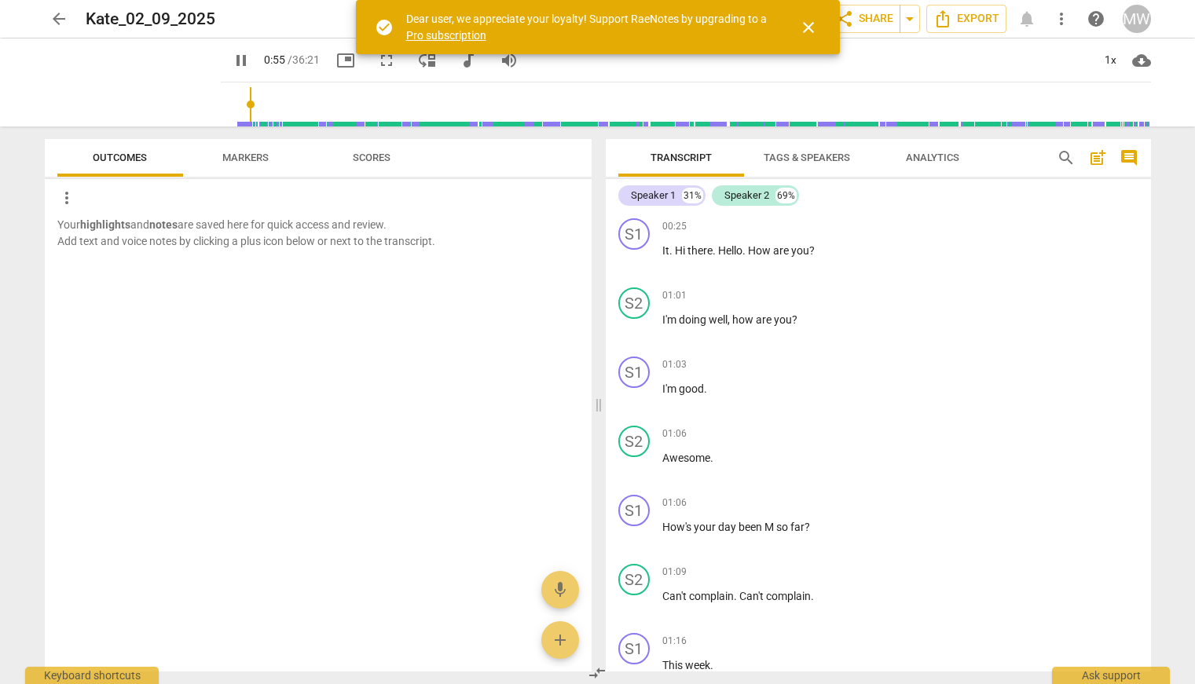
click at [232, 108] on input "range" at bounding box center [689, 104] width 924 height 50
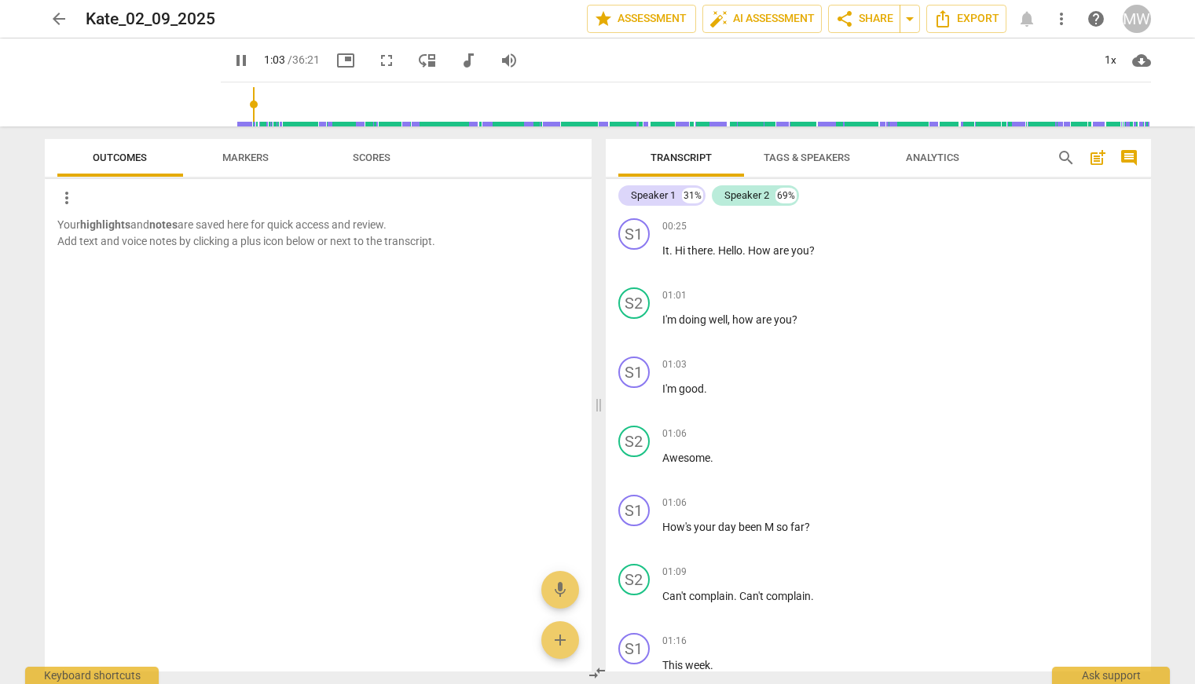
click at [235, 107] on input "range" at bounding box center [689, 104] width 924 height 50
click at [229, 106] on input "range" at bounding box center [689, 104] width 924 height 50
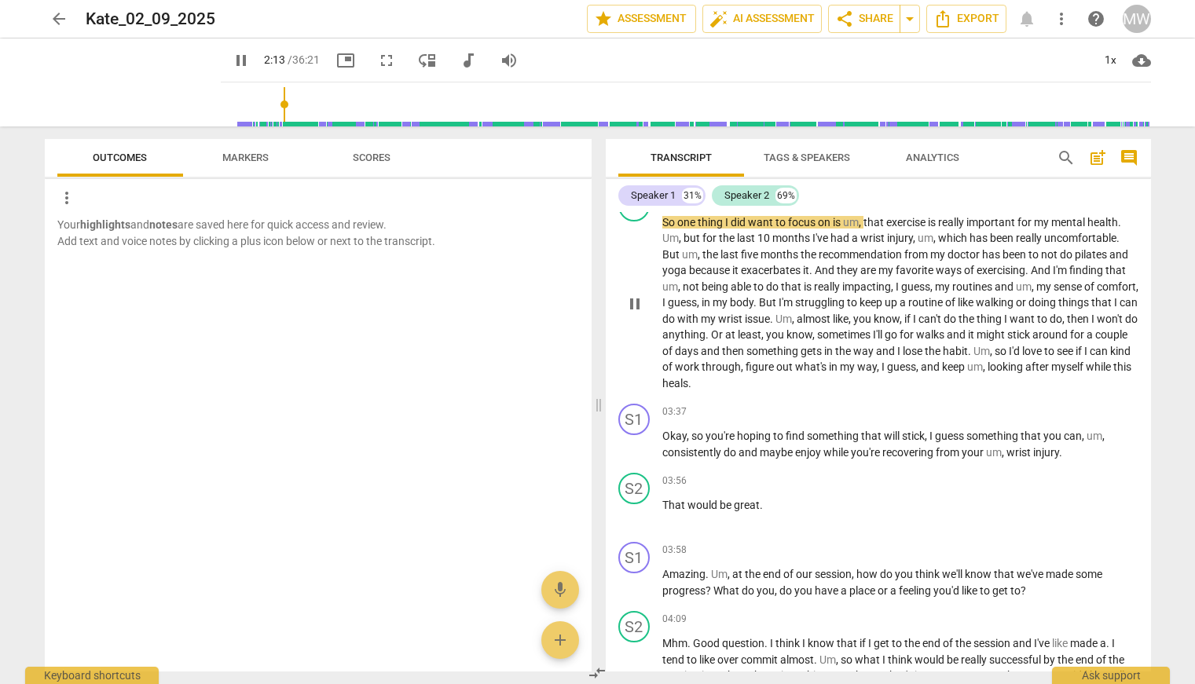
scroll to position [1336, 0]
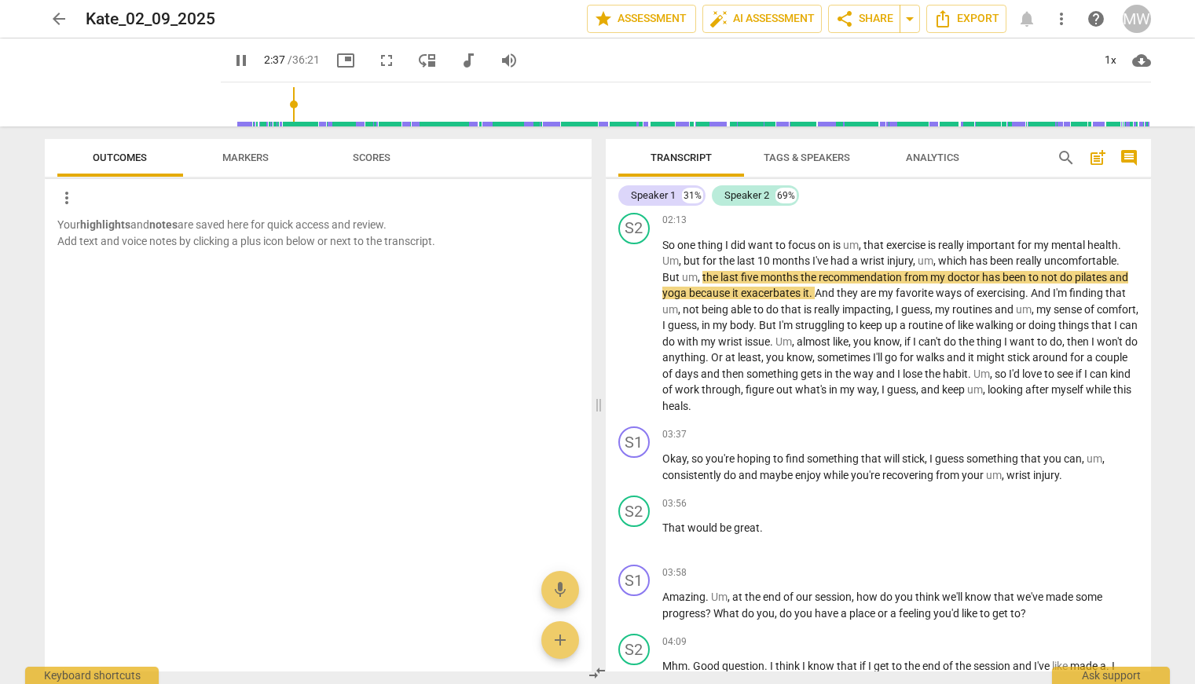
type input "158"
click at [57, 16] on span "arrow_back" at bounding box center [58, 18] width 19 height 19
